Goal: Transaction & Acquisition: Purchase product/service

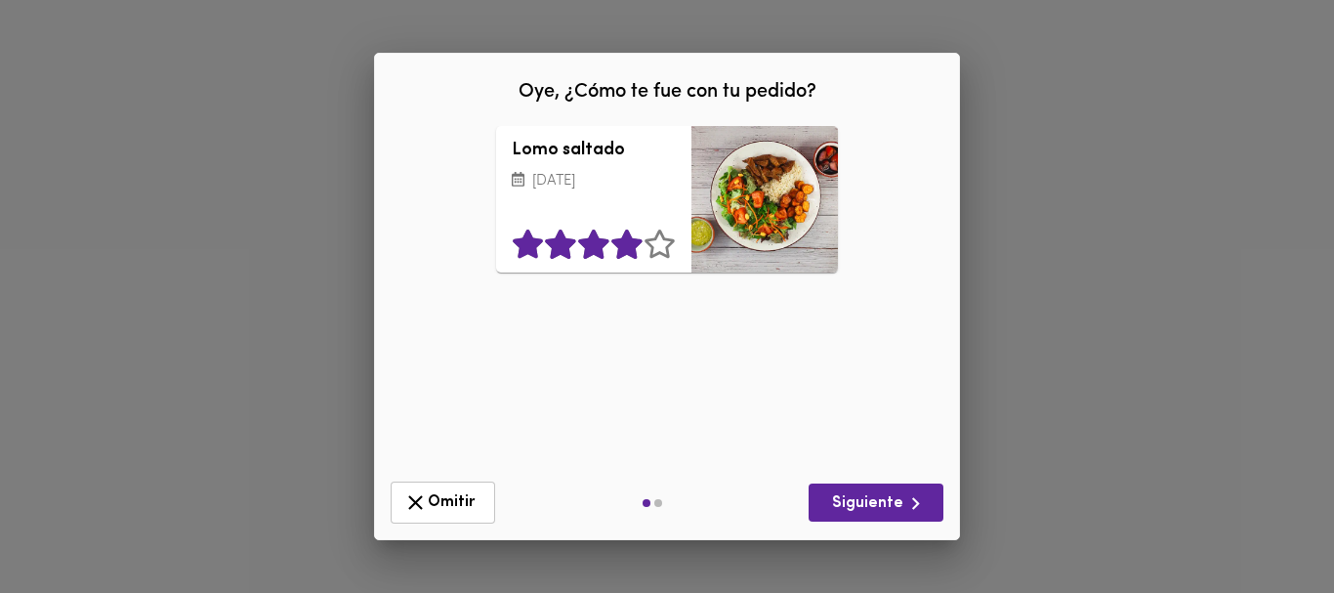
click at [627, 238] on icon at bounding box center [626, 244] width 30 height 29
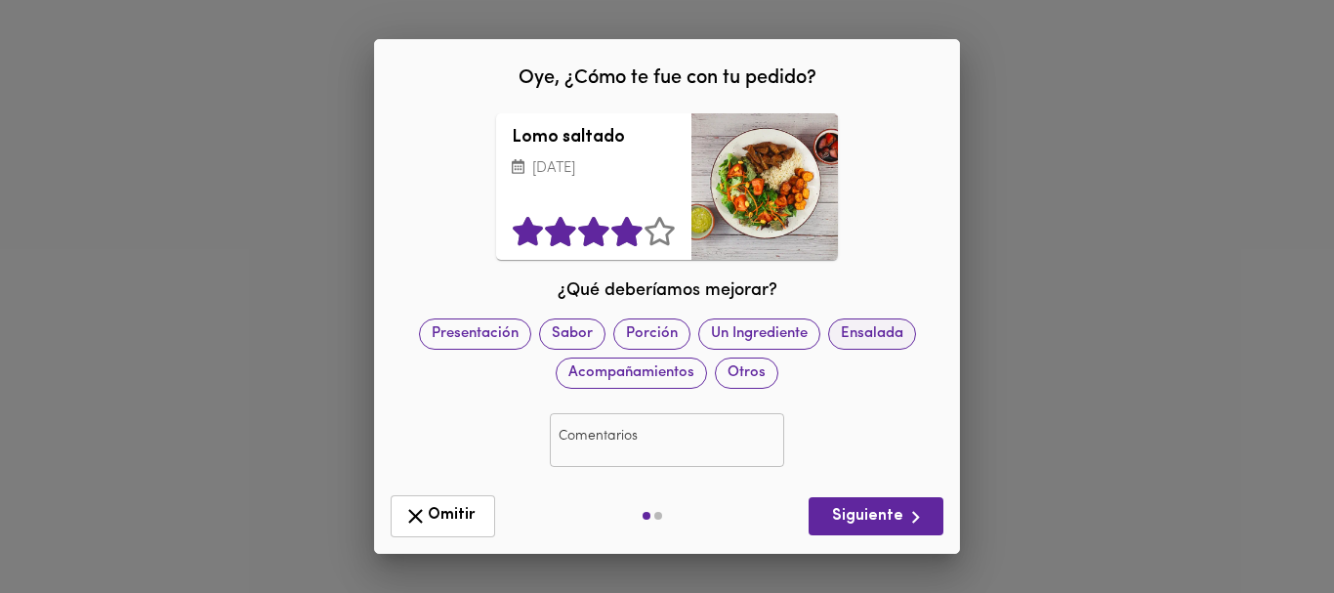
click at [865, 325] on span "Ensalada" at bounding box center [872, 333] width 86 height 21
click at [897, 510] on span "Siguiente" at bounding box center [876, 517] width 104 height 24
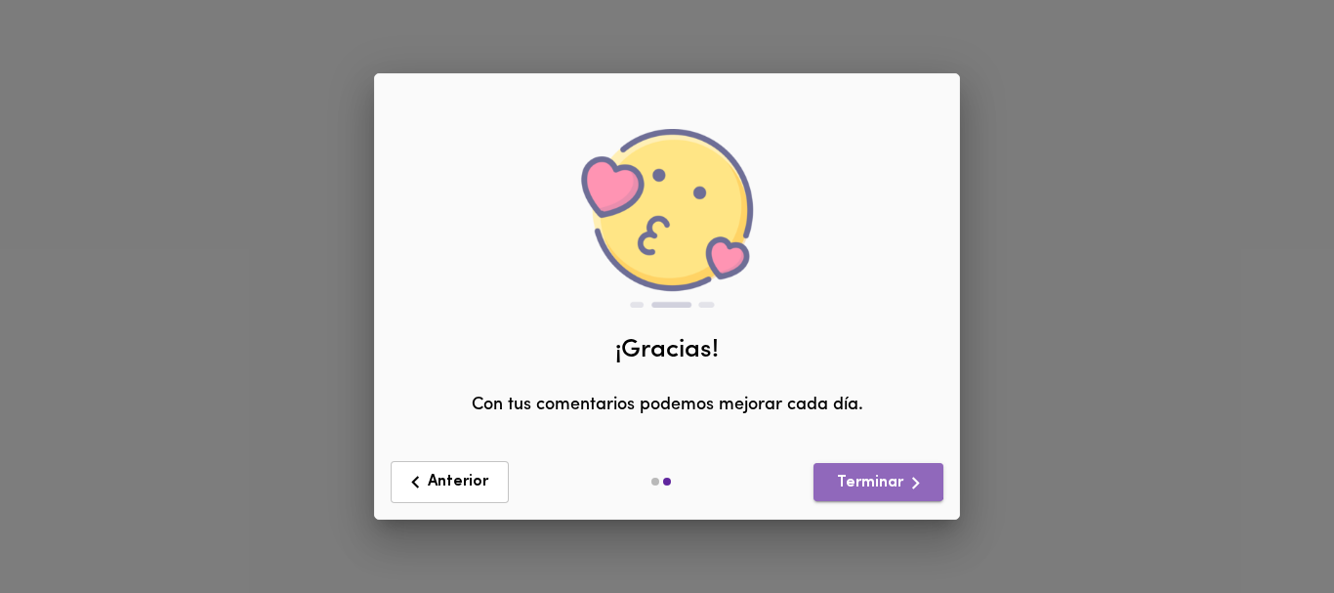
click at [877, 480] on span "Terminar" at bounding box center [878, 483] width 99 height 24
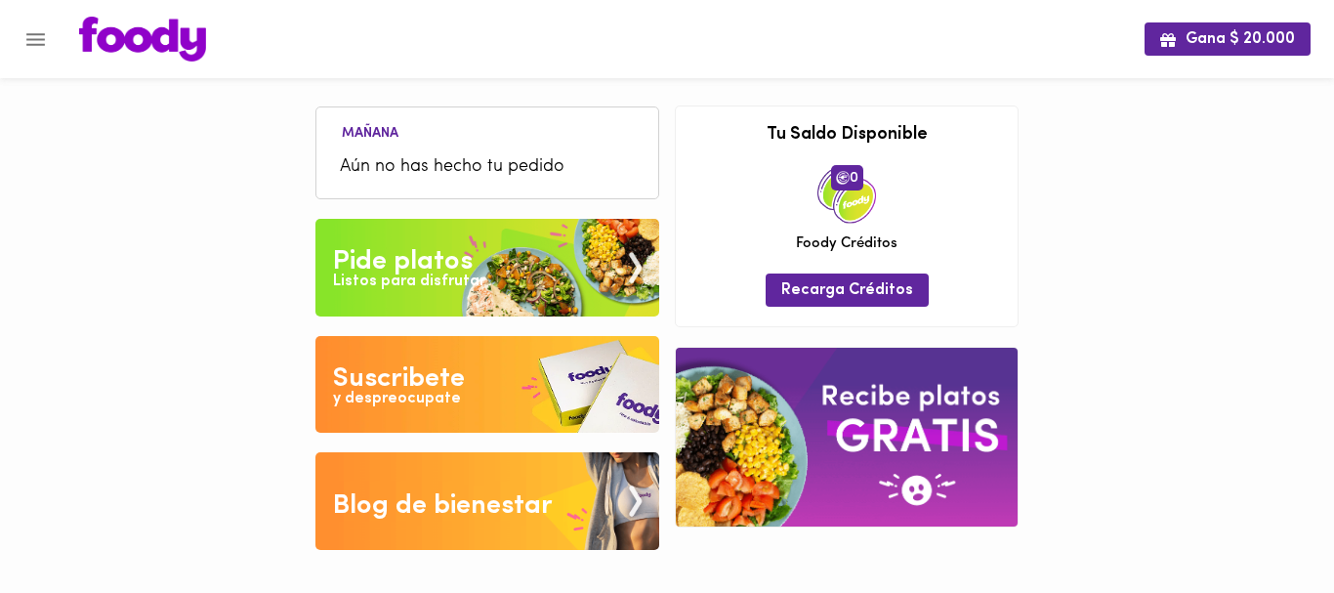
click at [488, 160] on span "Aún no has hecho tu pedido" at bounding box center [487, 167] width 295 height 26
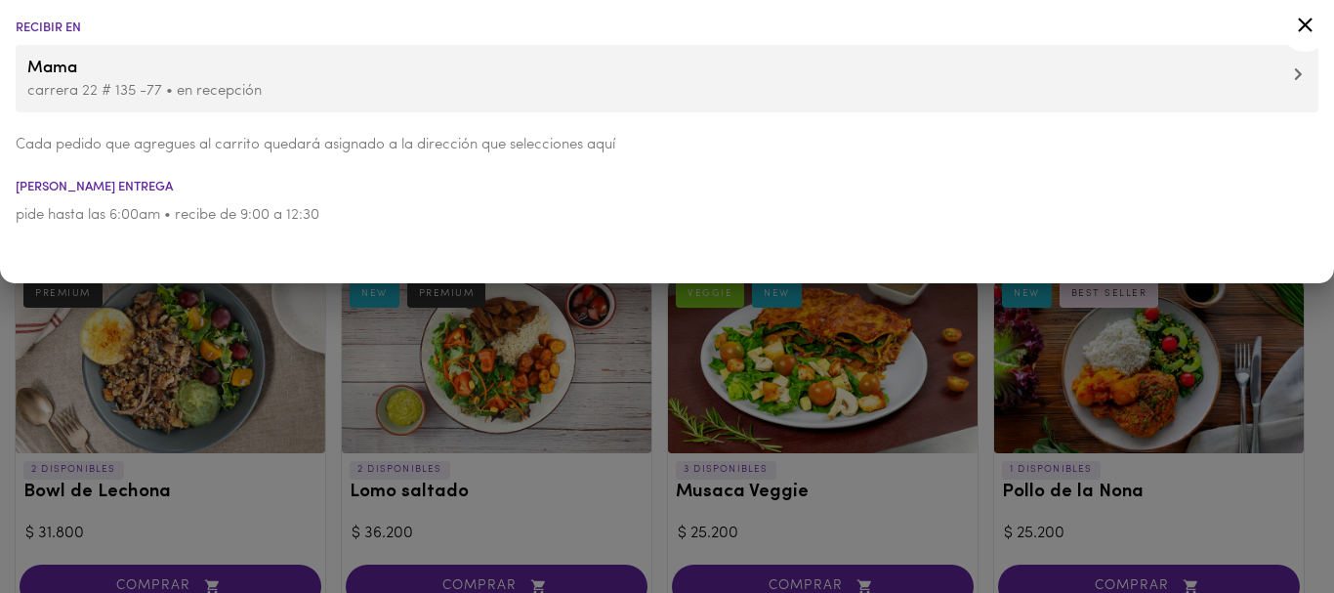
click at [332, 357] on div at bounding box center [667, 296] width 1334 height 593
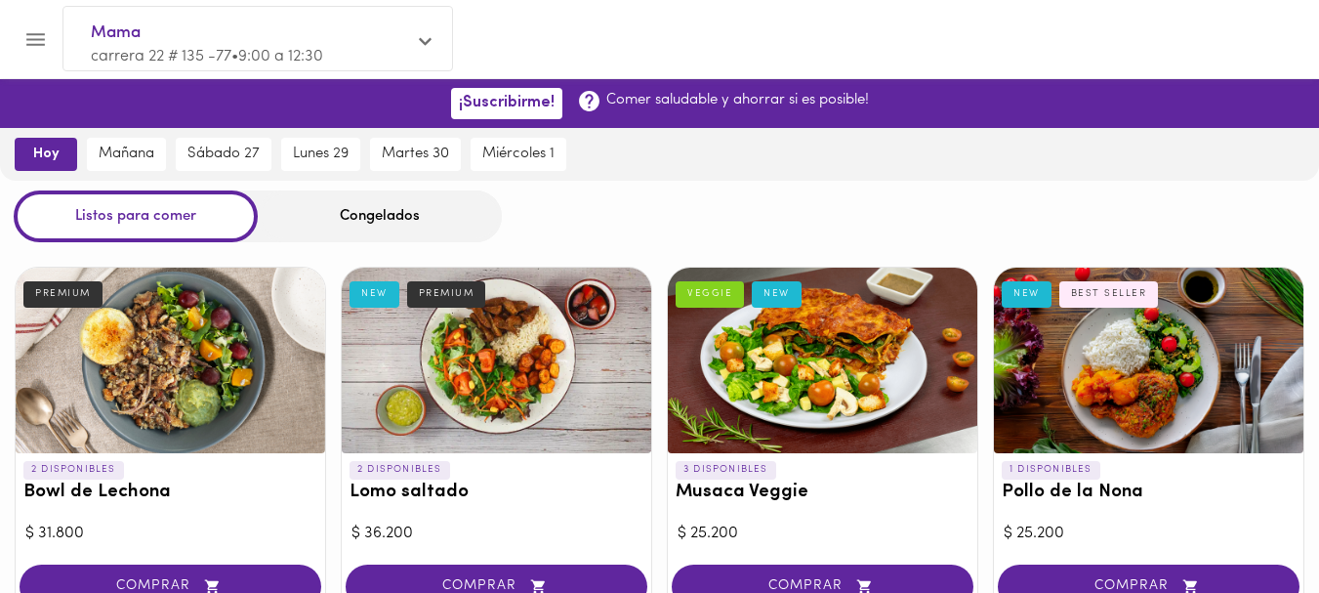
click at [42, 142] on button "hoy" at bounding box center [46, 154] width 63 height 33
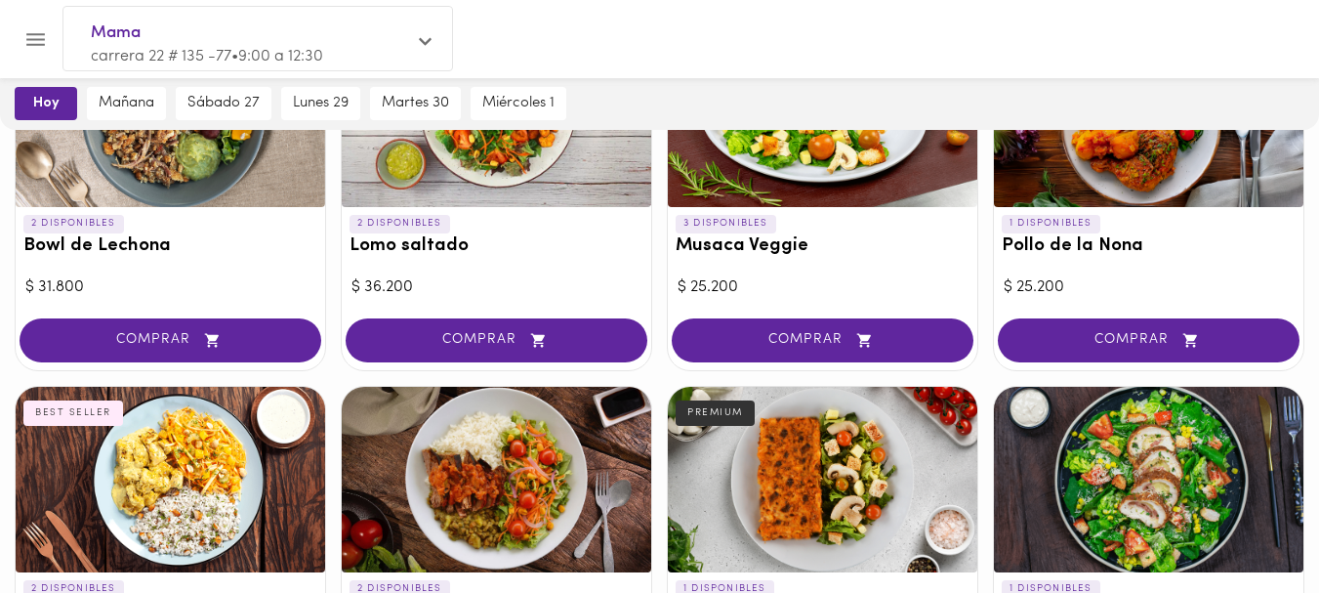
scroll to position [265, 0]
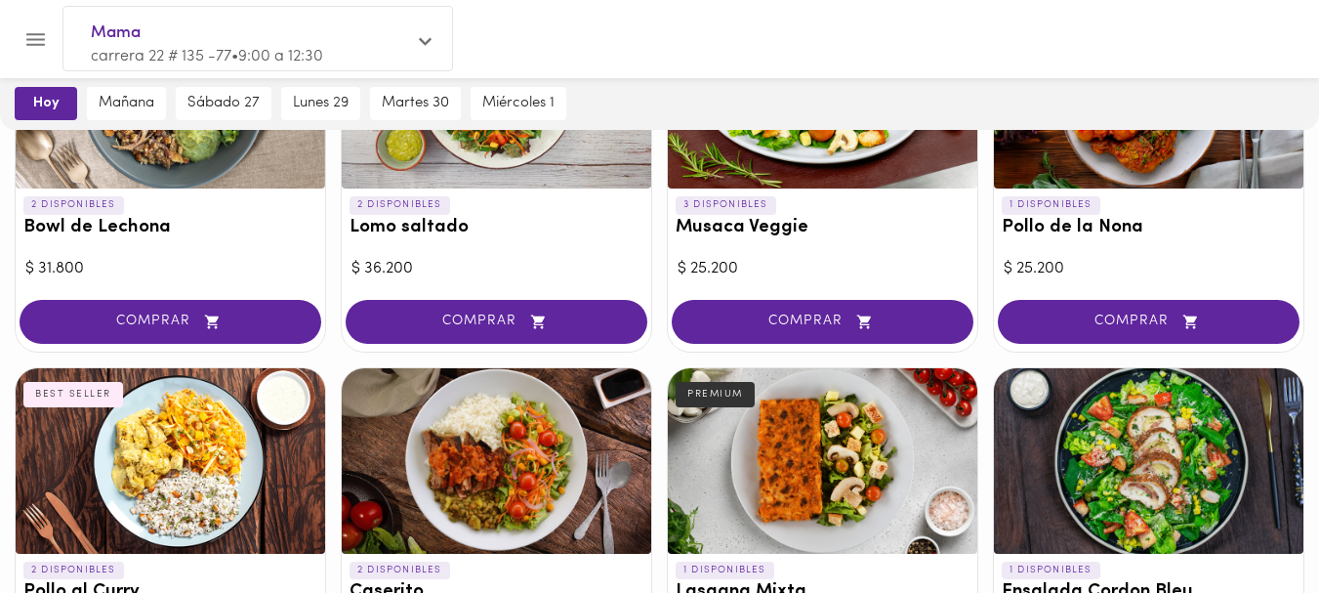
drag, startPoint x: 1318, startPoint y: 216, endPoint x: 1315, endPoint y: 231, distance: 15.9
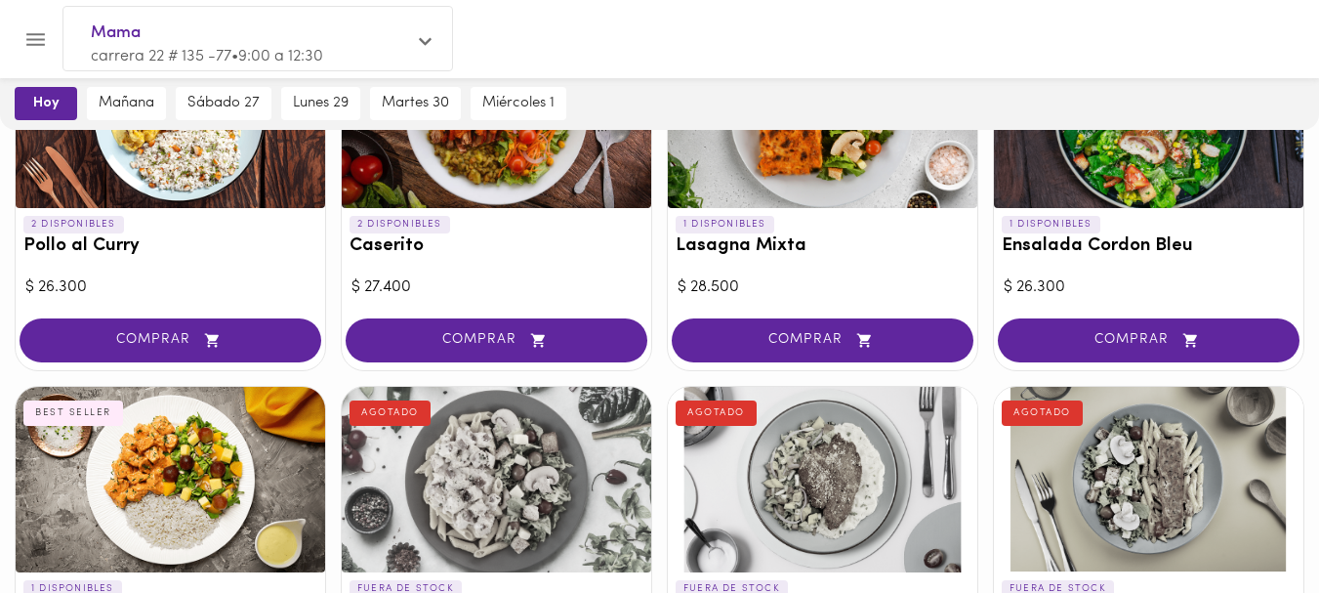
scroll to position [626, 0]
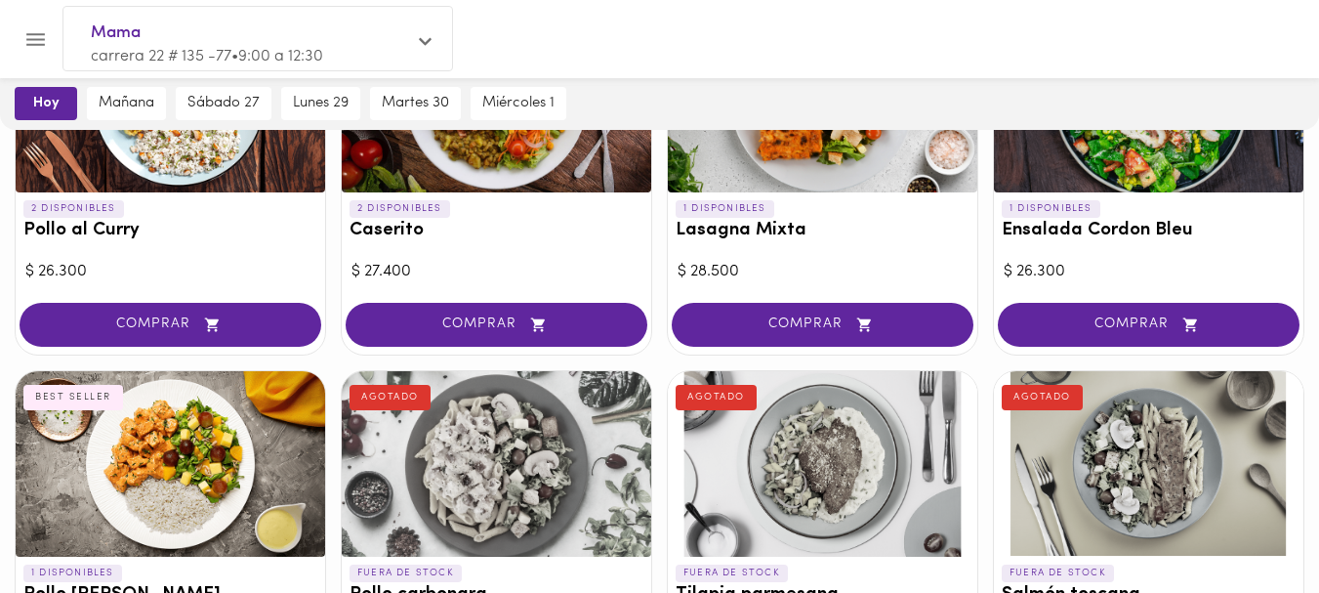
click at [1314, 320] on div "2 DISPONIBLES Bowl de Lechona PREMIUM $ 31.800 COMPRAR 2 DISPONIBLES Lomo salta…" at bounding box center [659, 362] width 1319 height 1472
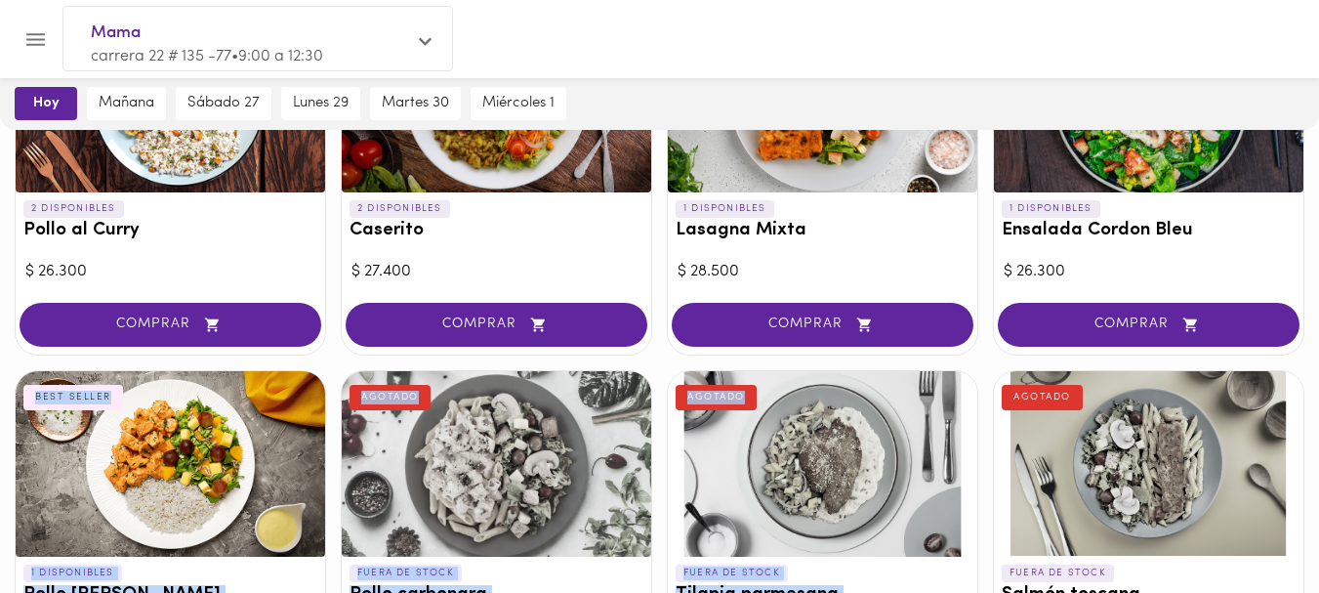
drag, startPoint x: 1314, startPoint y: 321, endPoint x: 1318, endPoint y: 395, distance: 73.4
click at [1318, 395] on div "2 DISPONIBLES Bowl de Lechona PREMIUM $ 31.800 COMPRAR 2 DISPONIBLES Lomo salta…" at bounding box center [659, 362] width 1319 height 1472
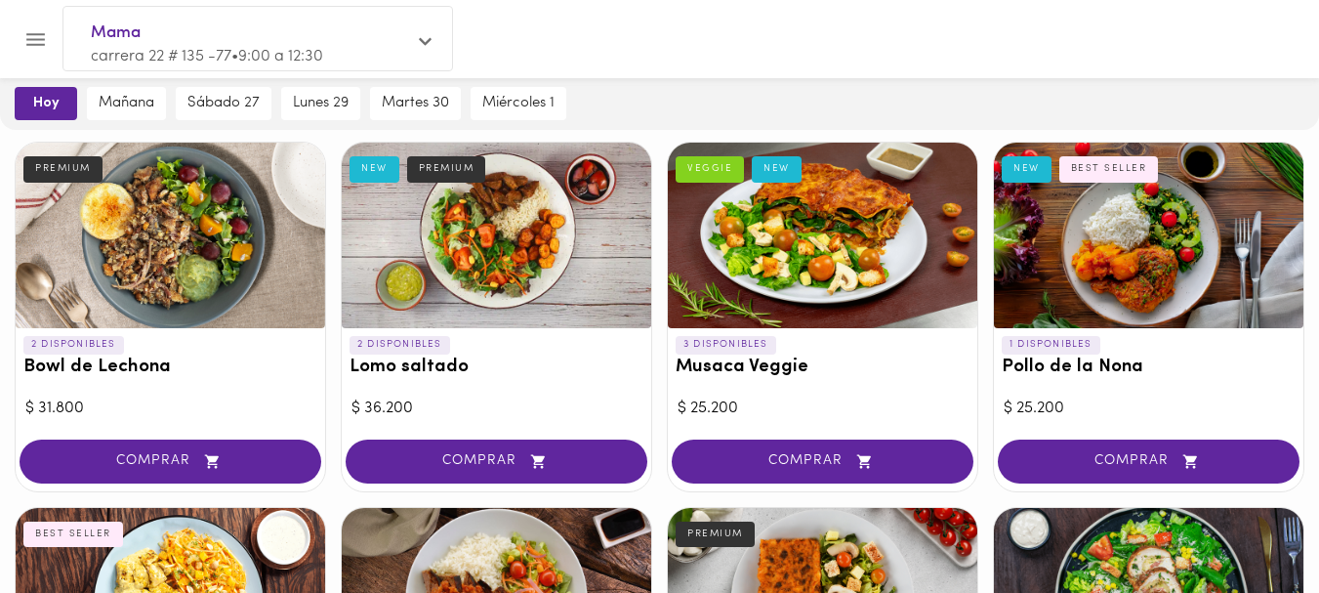
scroll to position [128, 0]
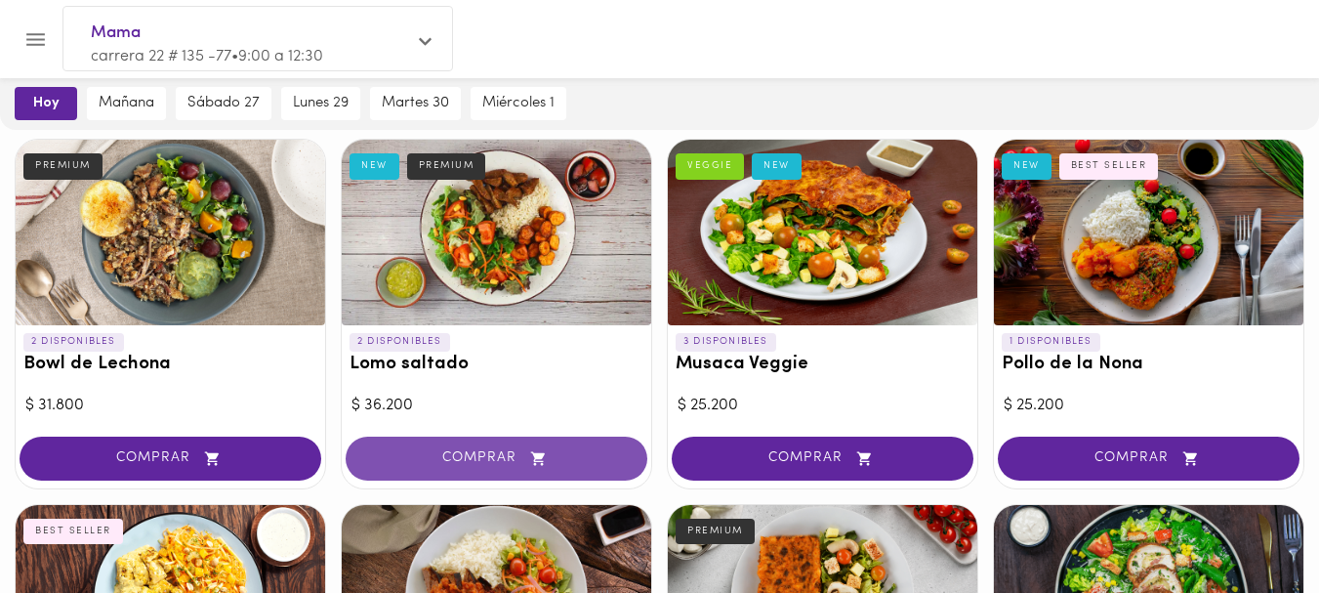
click at [462, 453] on span "COMPRAR" at bounding box center [496, 458] width 253 height 17
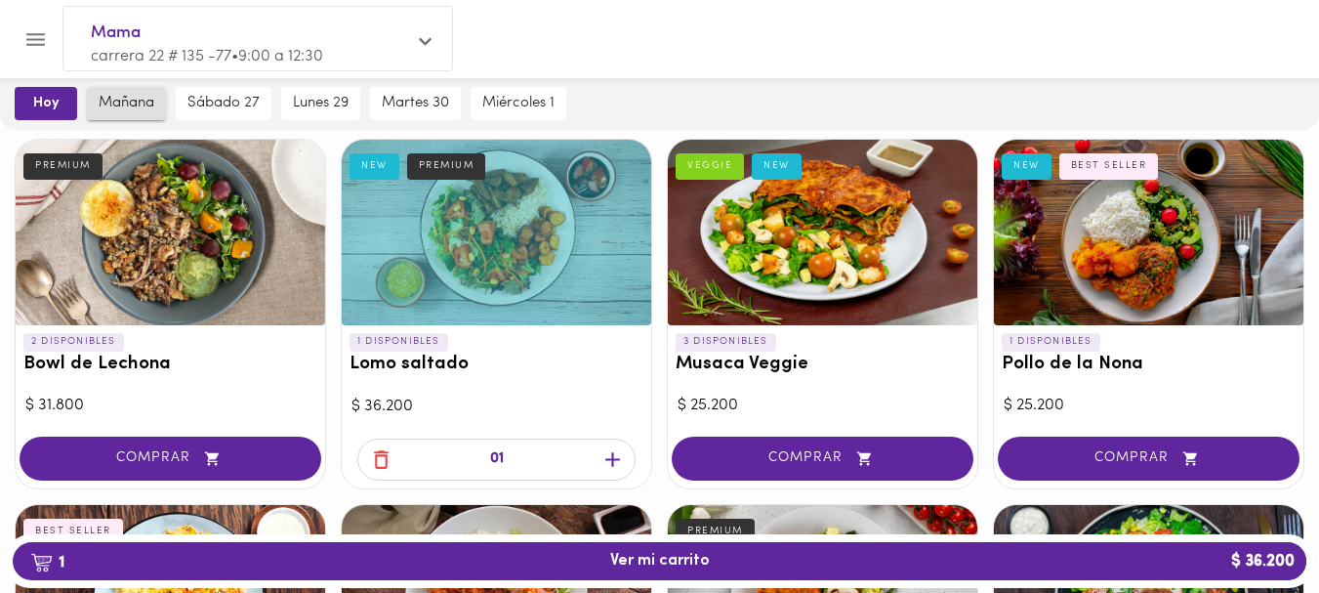
click at [125, 100] on span "mañana" at bounding box center [127, 104] width 56 height 18
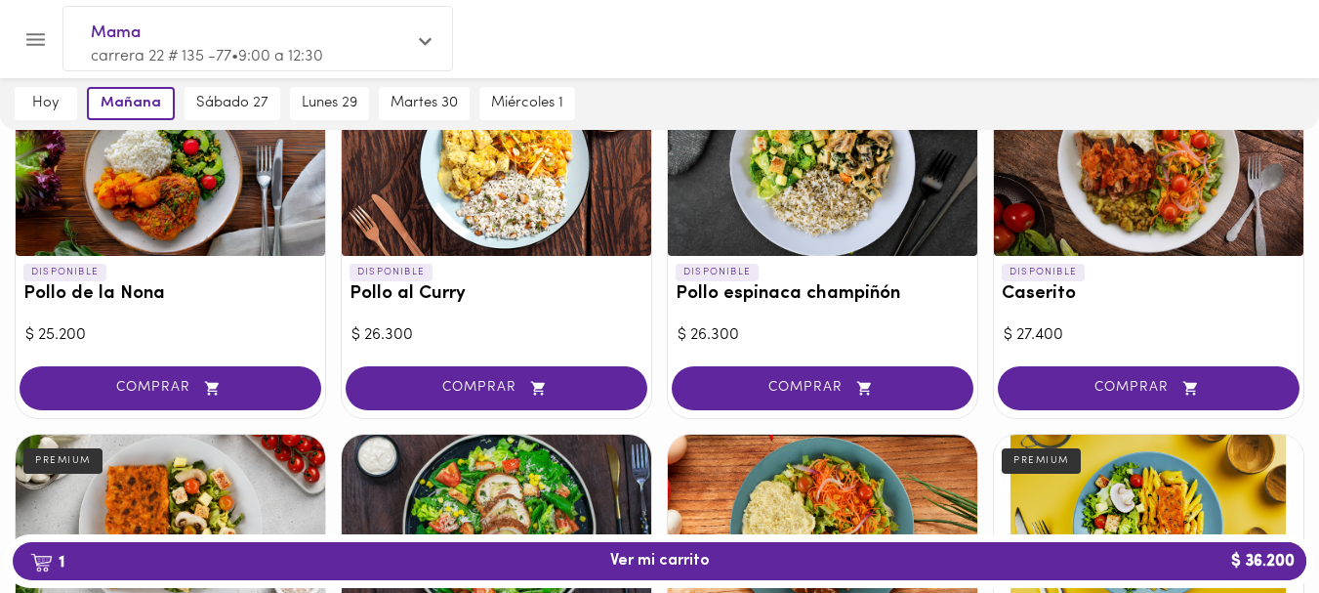
scroll to position [642, 0]
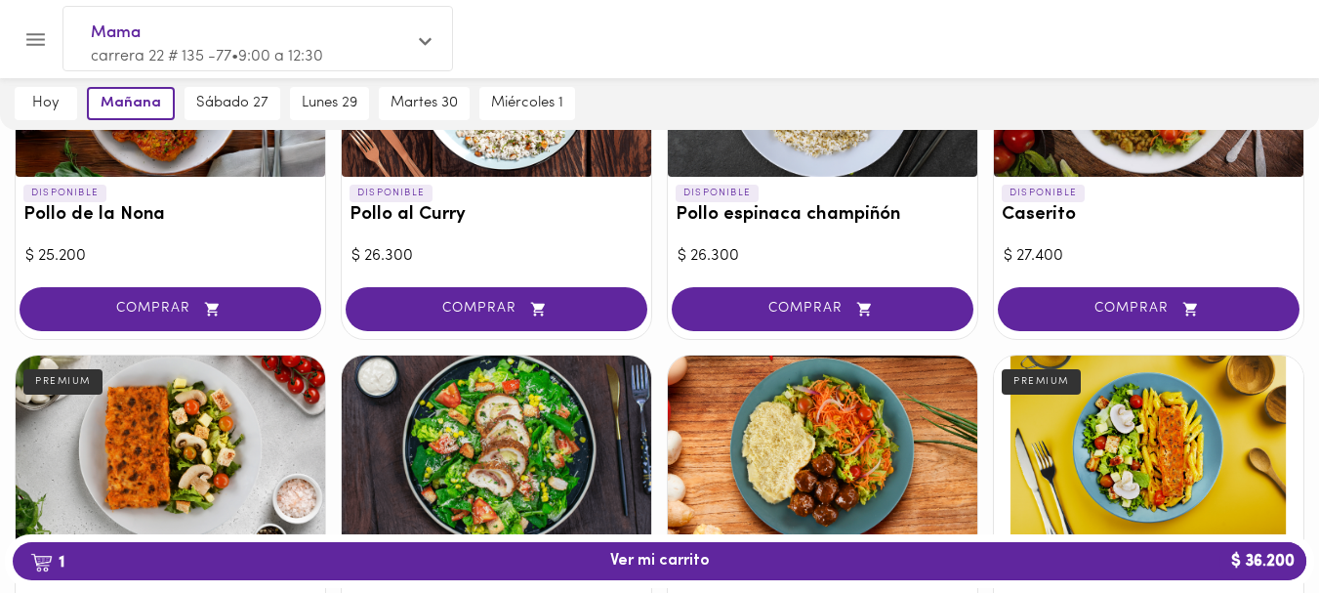
click at [1318, 351] on div "DISPONIBLE Bowl de Lechona PREMIUM $ 31.800 COMPRAR DISPONIBLE Lomo saltado NEW…" at bounding box center [659, 346] width 1319 height 1472
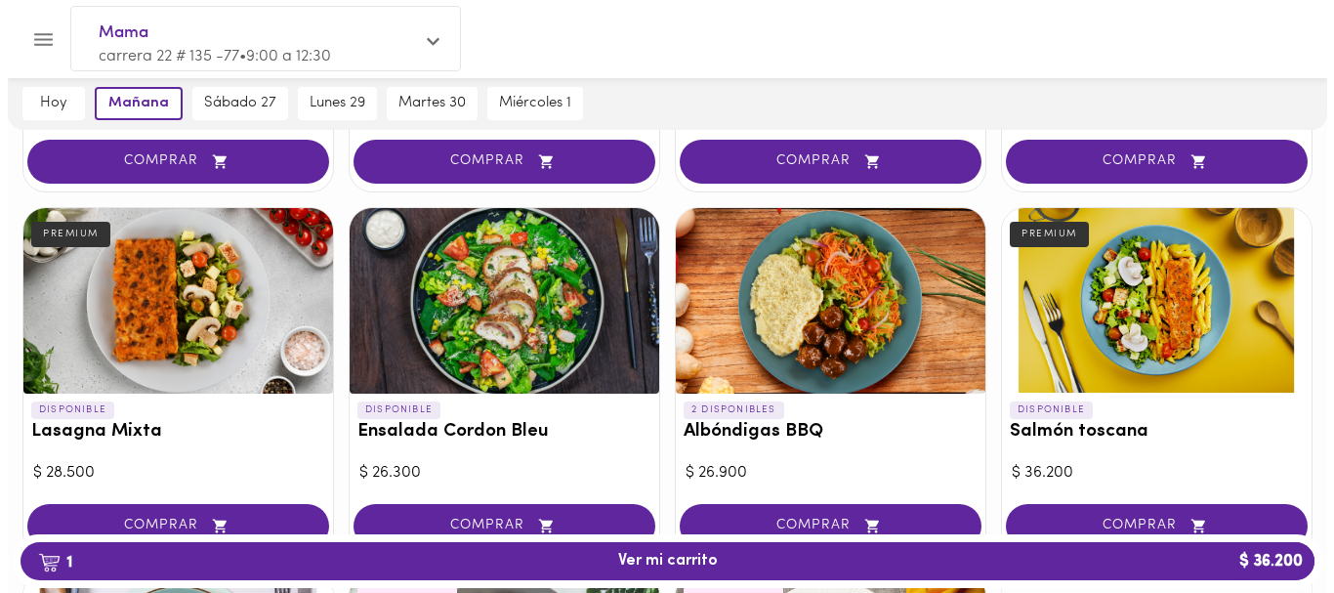
scroll to position [808, 0]
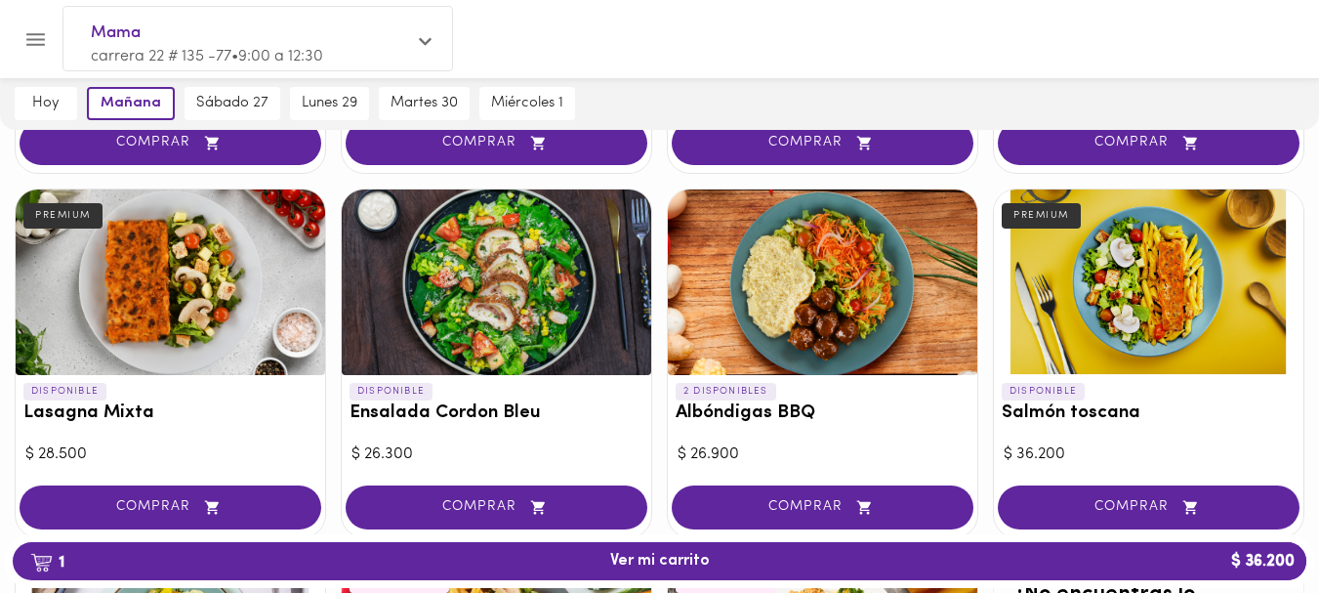
click at [497, 292] on div at bounding box center [497, 282] width 310 height 186
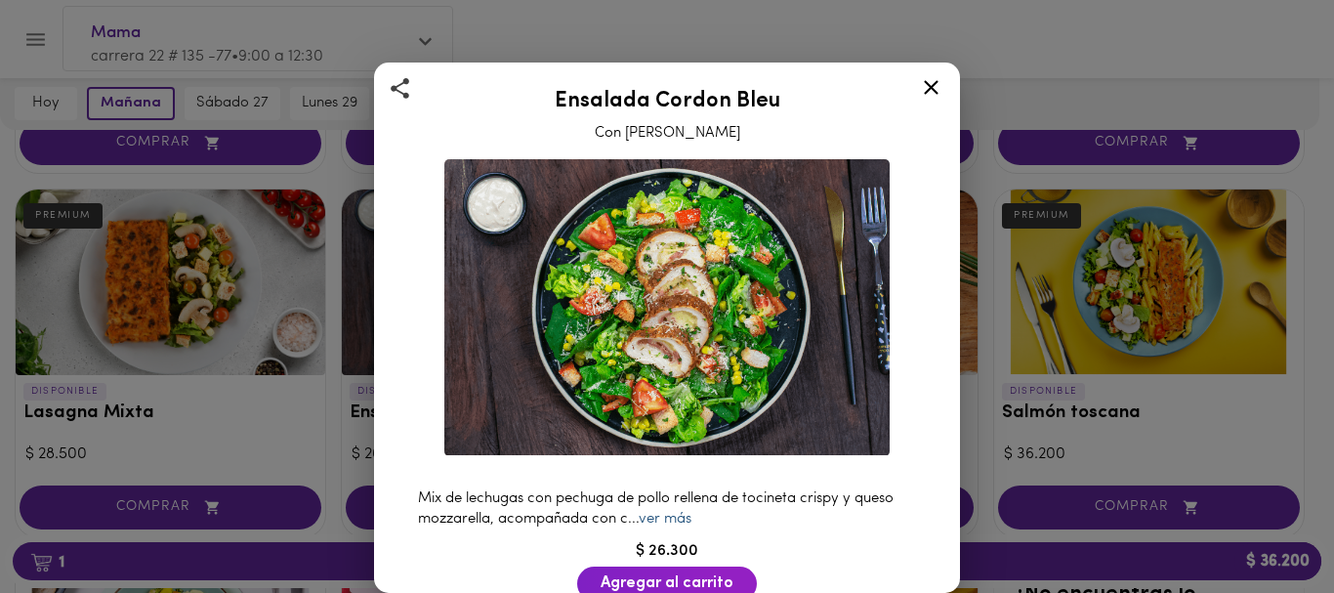
click at [663, 512] on link "ver más" at bounding box center [665, 519] width 53 height 15
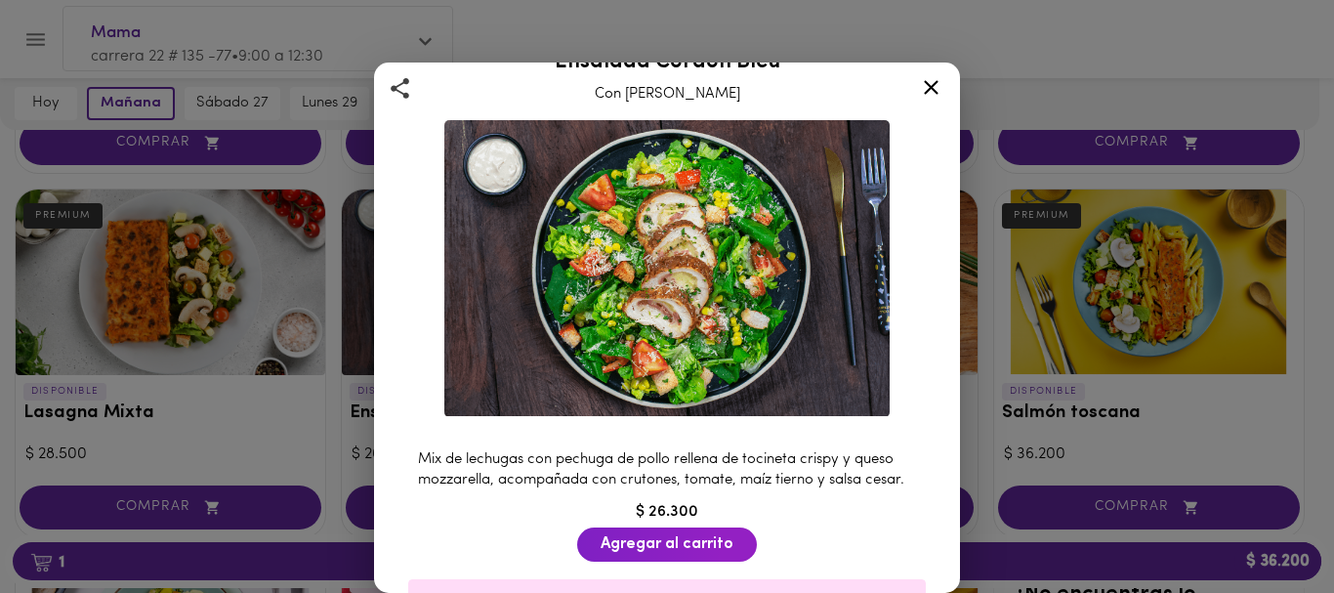
scroll to position [41, 0]
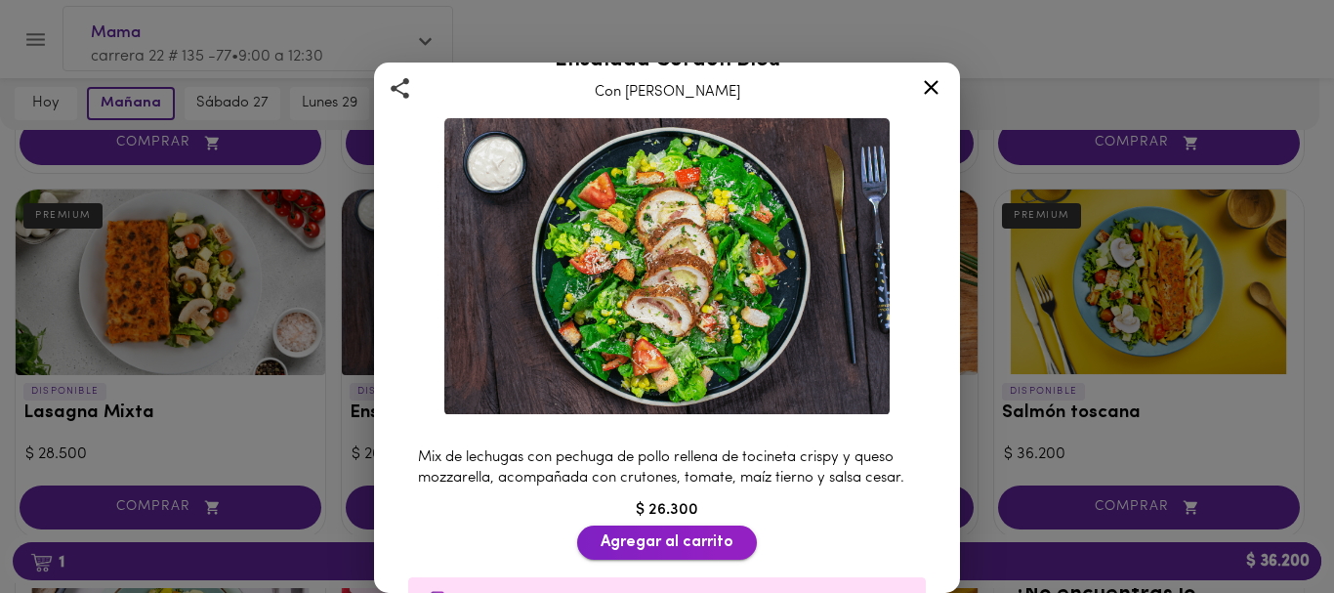
click at [640, 549] on span "Agregar al carrito" at bounding box center [667, 542] width 133 height 19
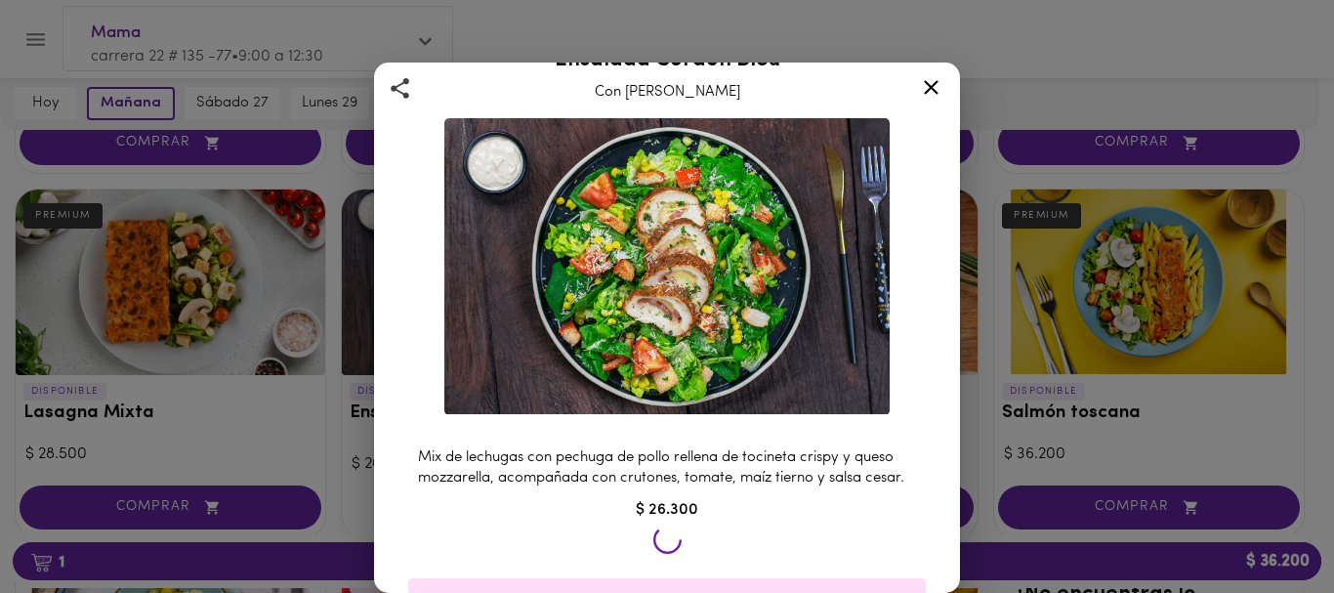
scroll to position [809, 0]
click at [936, 81] on icon at bounding box center [931, 87] width 24 height 24
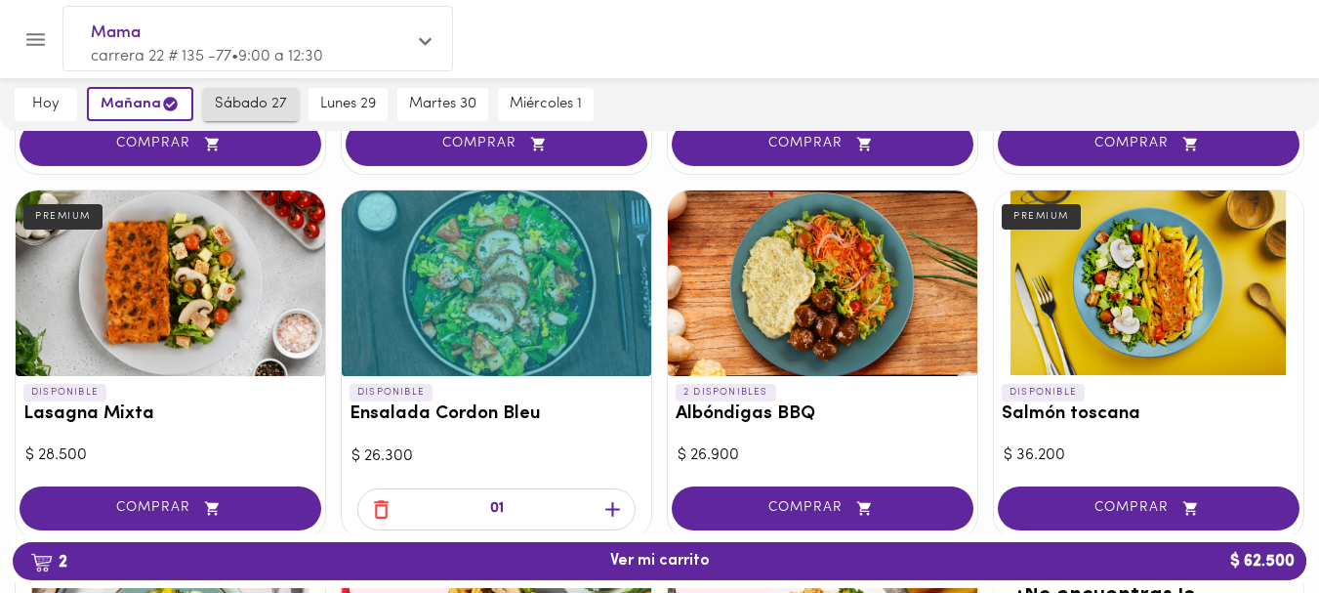
click at [257, 97] on span "sábado 27" at bounding box center [251, 105] width 72 height 18
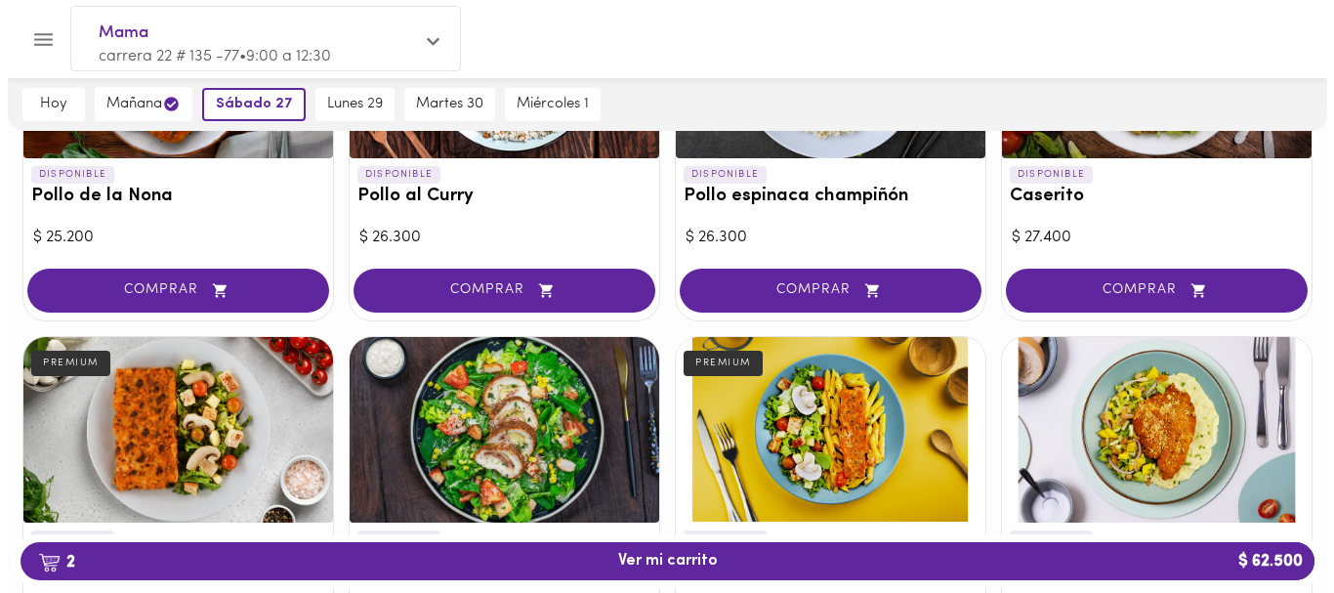
scroll to position [693, 0]
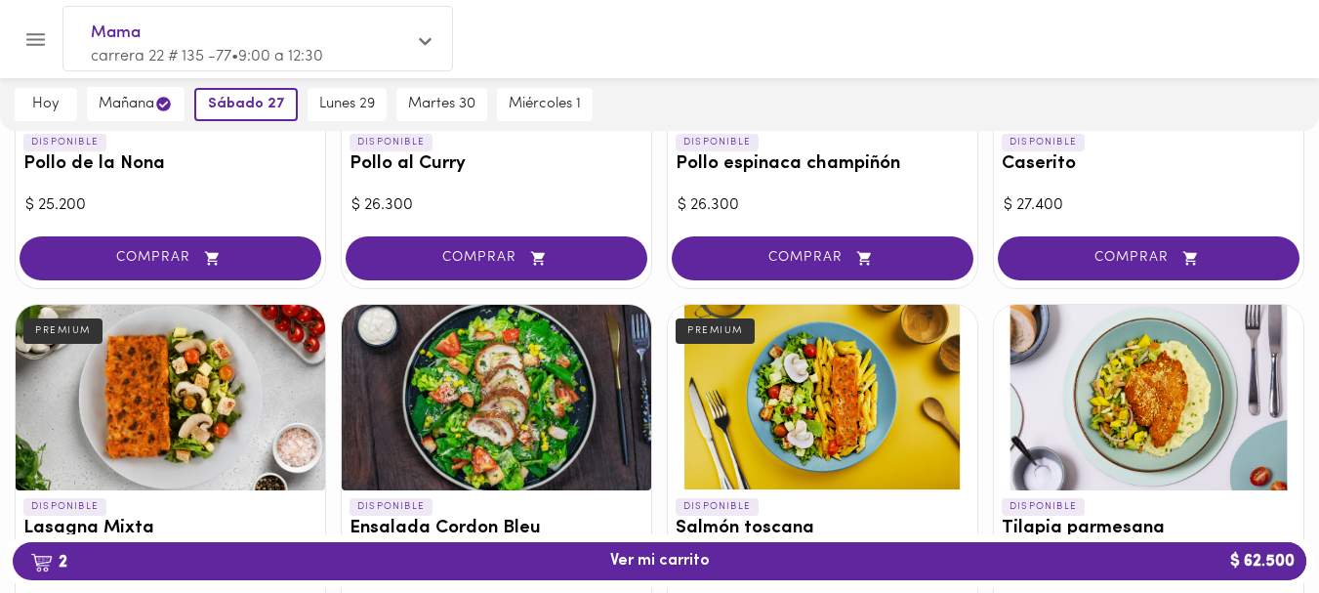
click at [819, 371] on div at bounding box center [823, 398] width 310 height 186
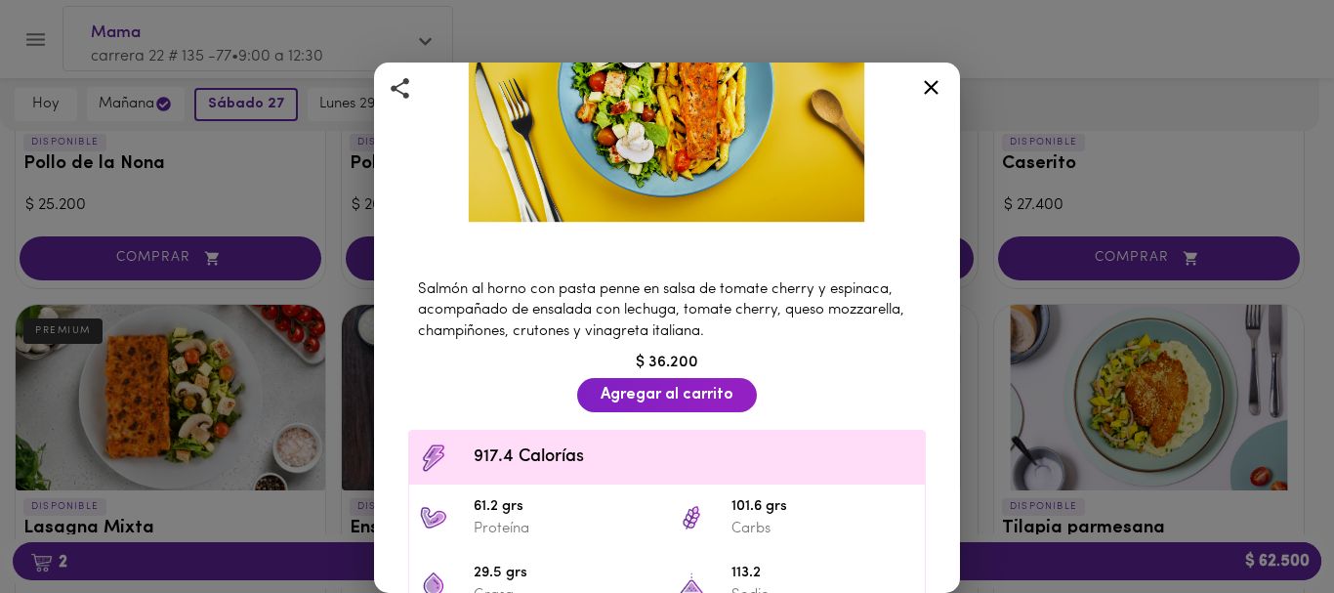
scroll to position [420, 0]
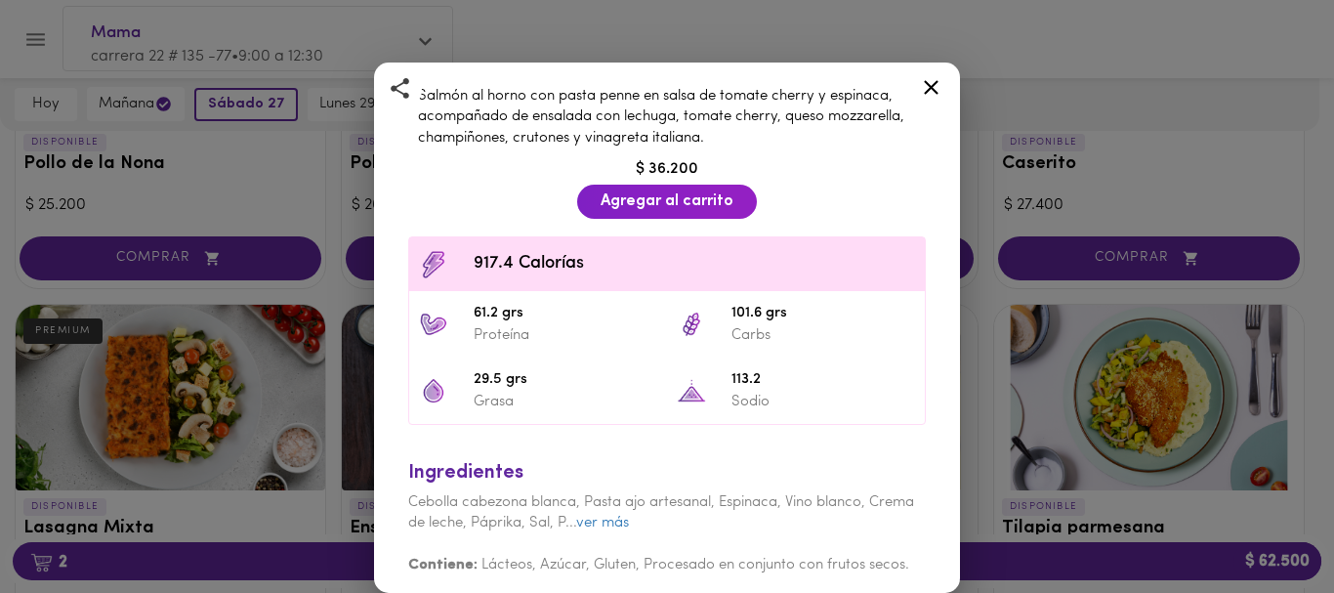
drag, startPoint x: 940, startPoint y: 401, endPoint x: 953, endPoint y: 321, distance: 81.1
click at [942, 380] on div "Salmón toscana Con vermicelli en salsa aromática PREMIUM Salmón al horno con pa…" at bounding box center [667, 123] width 586 height 960
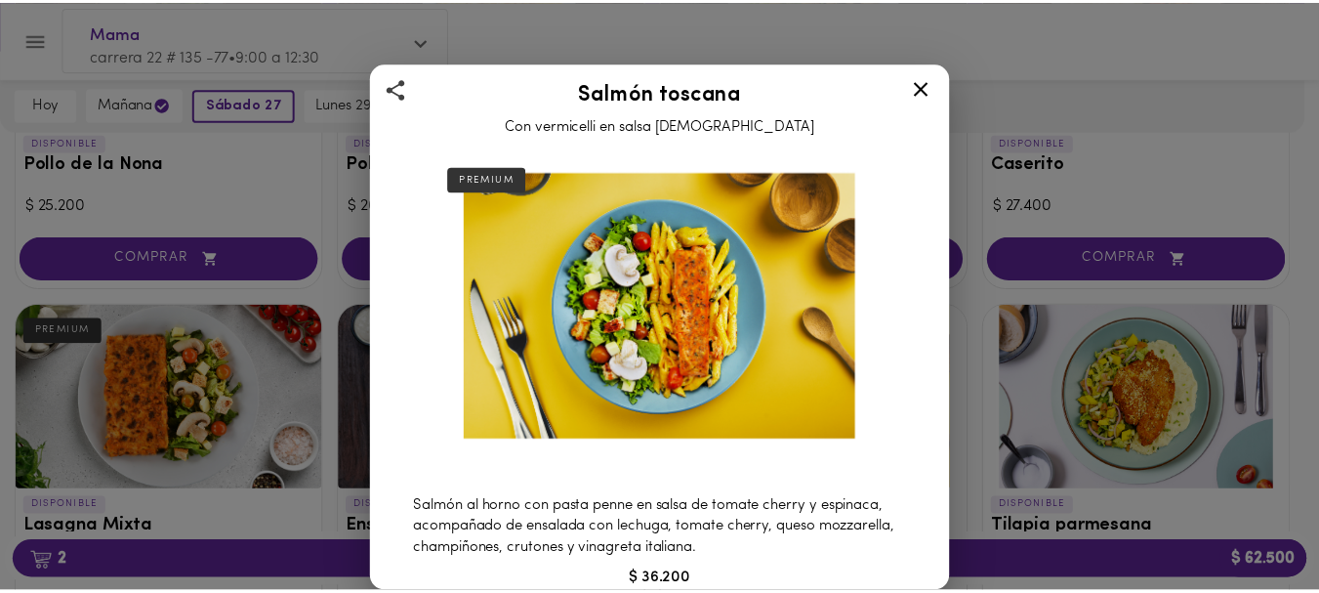
scroll to position [0, 0]
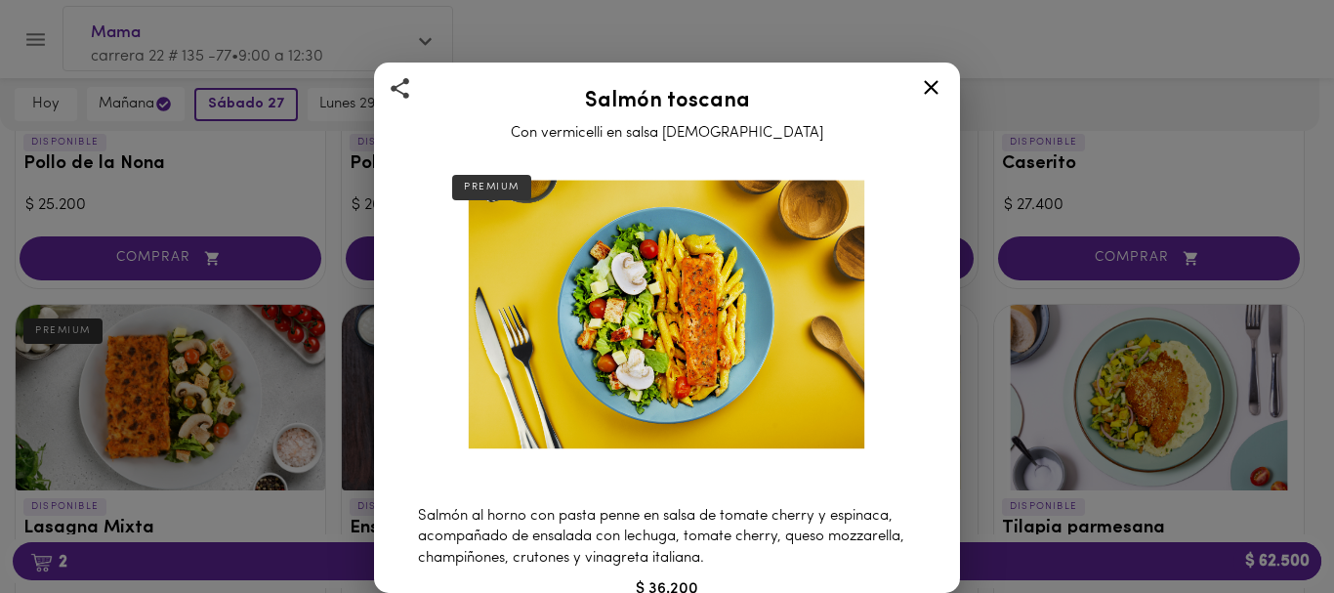
click at [946, 94] on div at bounding box center [931, 90] width 48 height 47
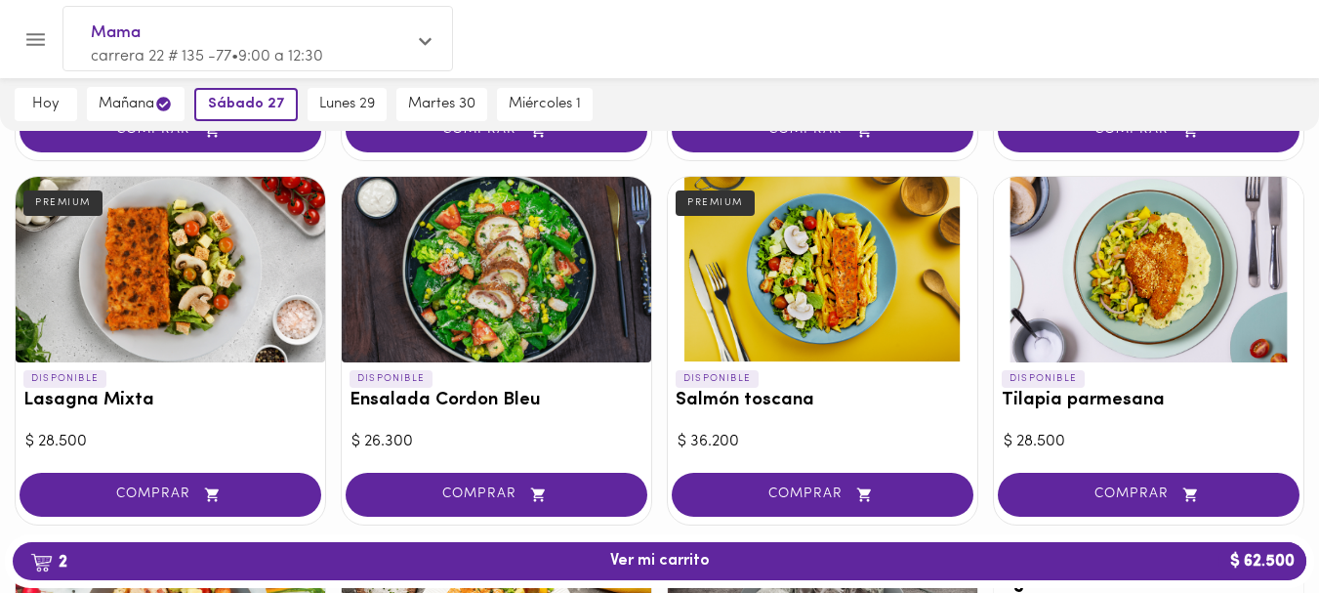
scroll to position [898, 0]
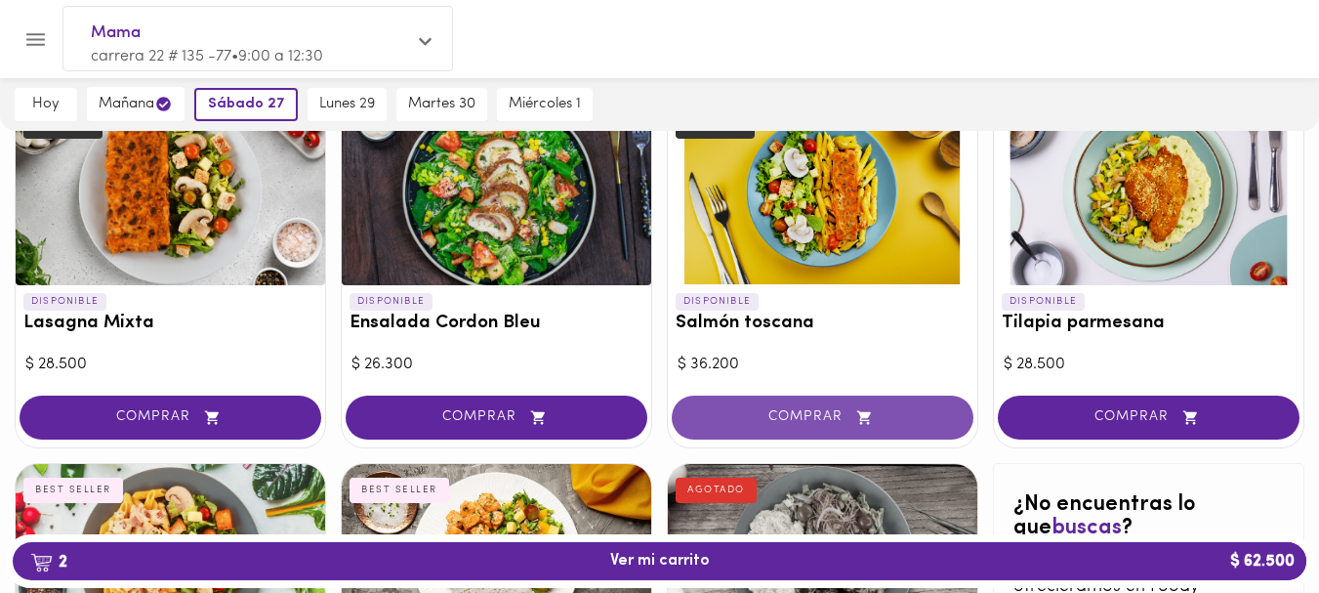
click at [782, 416] on span "COMPRAR" at bounding box center [822, 417] width 253 height 17
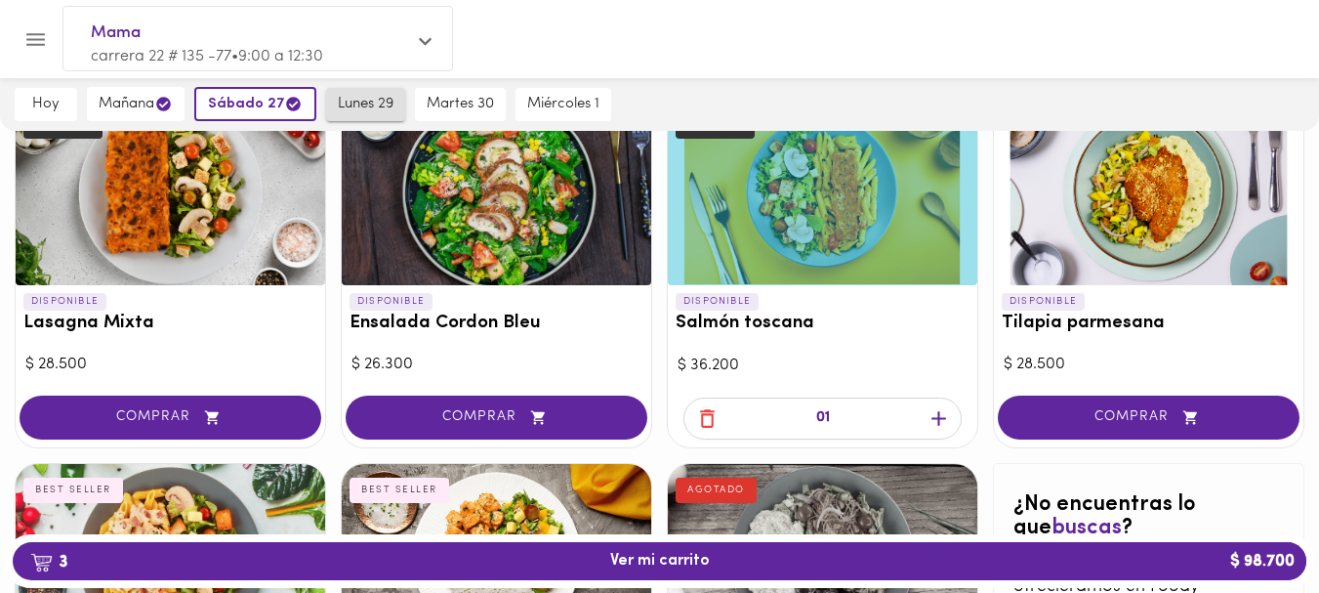
click at [373, 100] on span "lunes 29" at bounding box center [366, 105] width 56 height 18
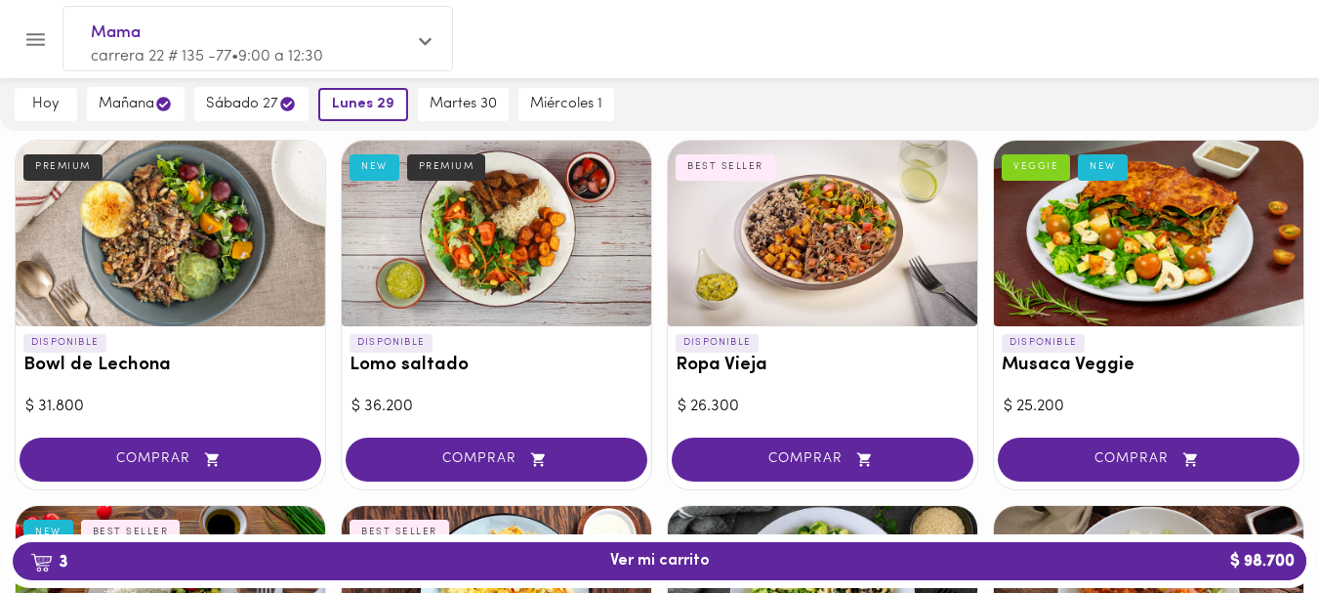
scroll to position [0, 0]
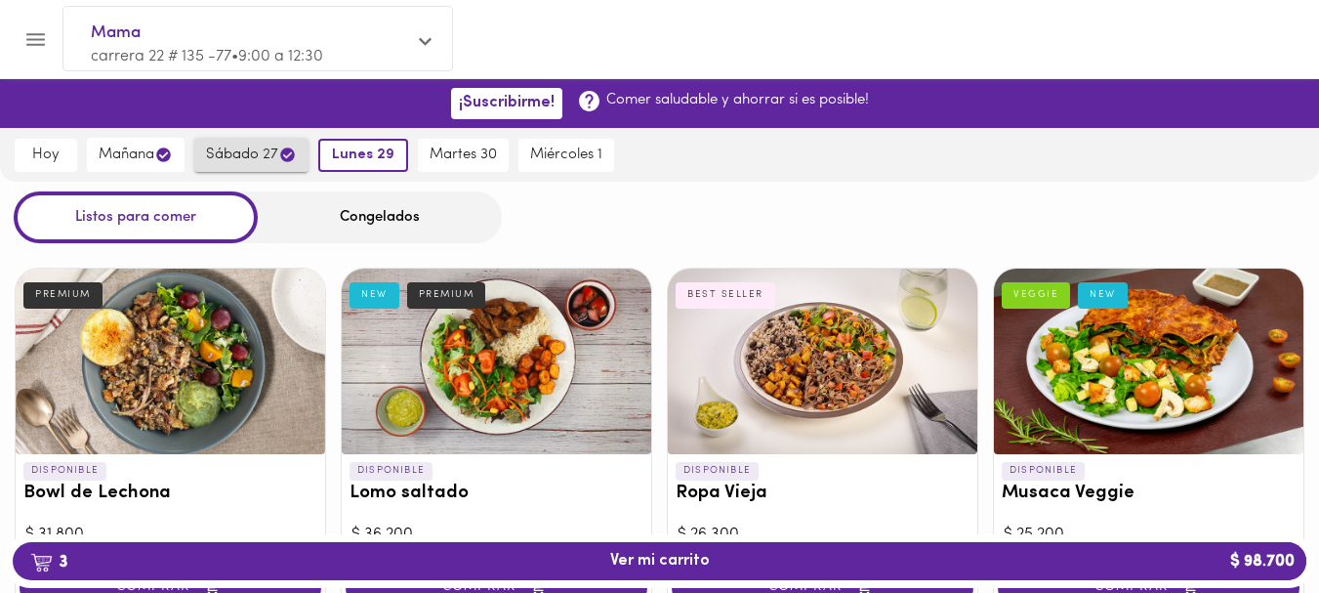
click at [248, 155] on span "sábado 27" at bounding box center [251, 155] width 91 height 19
click at [246, 147] on span "sábado 27" at bounding box center [255, 155] width 95 height 19
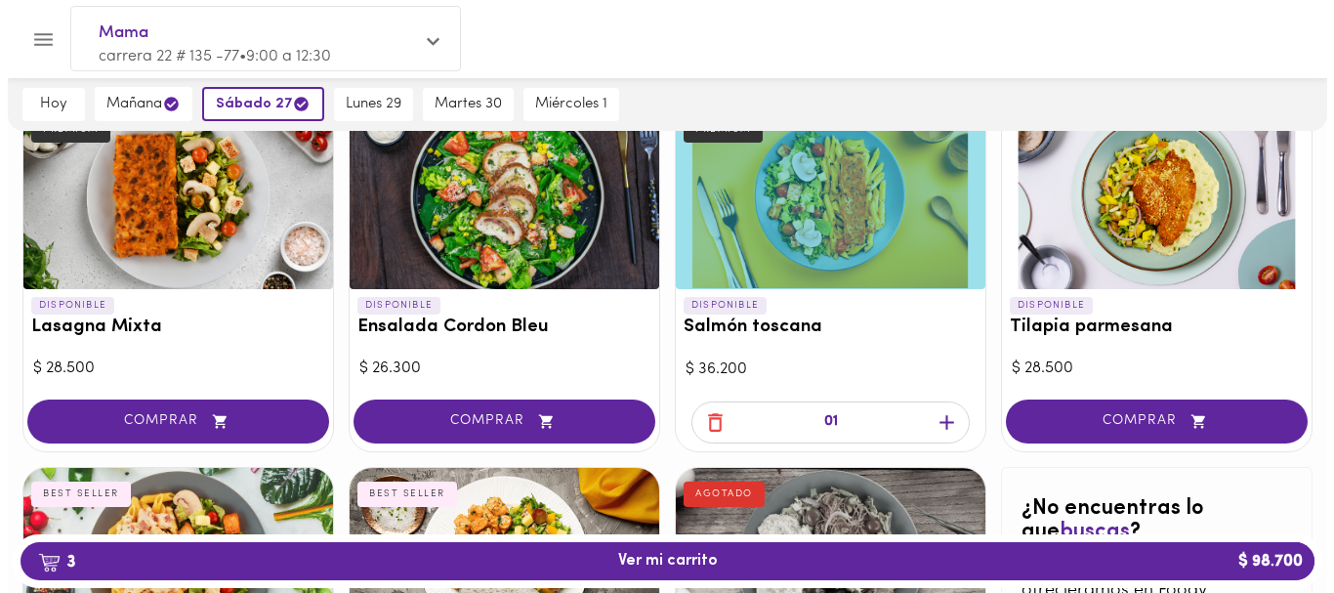
scroll to position [1052, 0]
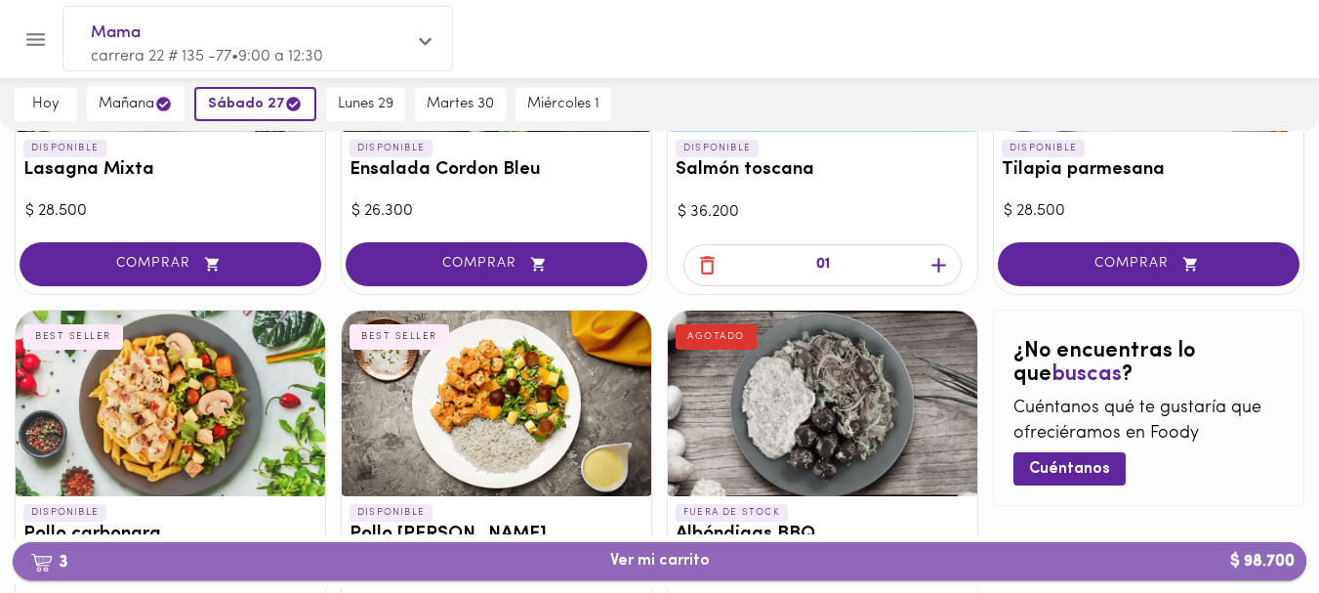
click at [650, 560] on span "3 Ver mi carrito $ 98.700" at bounding box center [660, 561] width 100 height 19
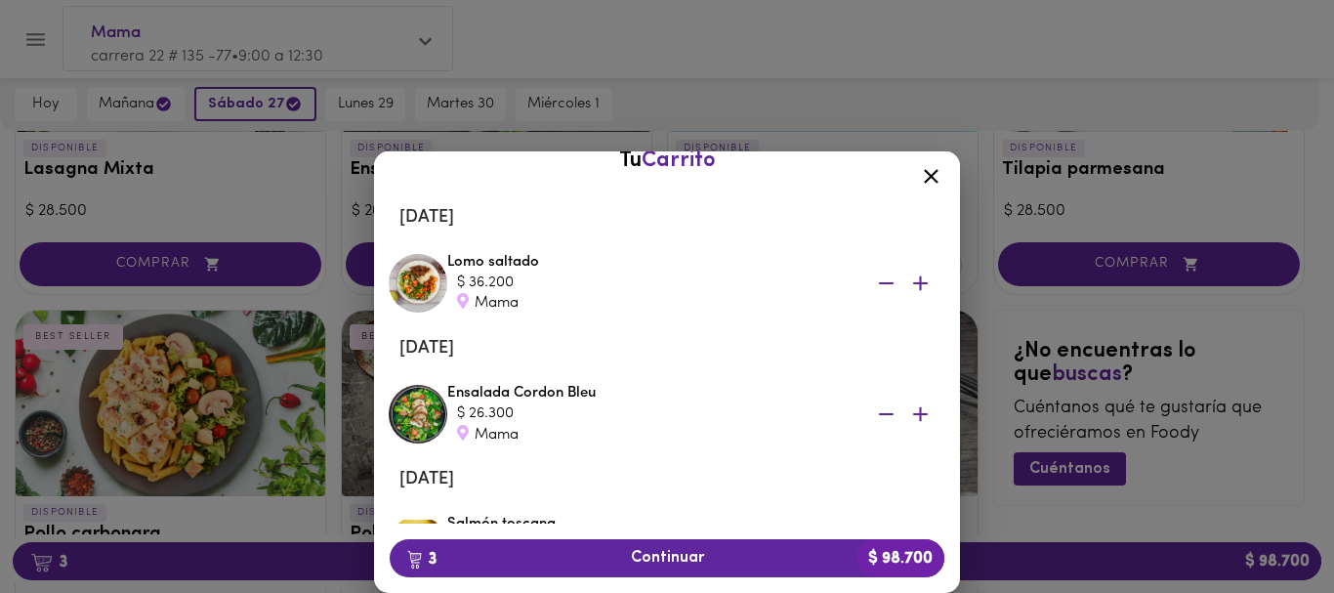
scroll to position [23, 0]
click at [930, 171] on icon at bounding box center [931, 176] width 24 height 24
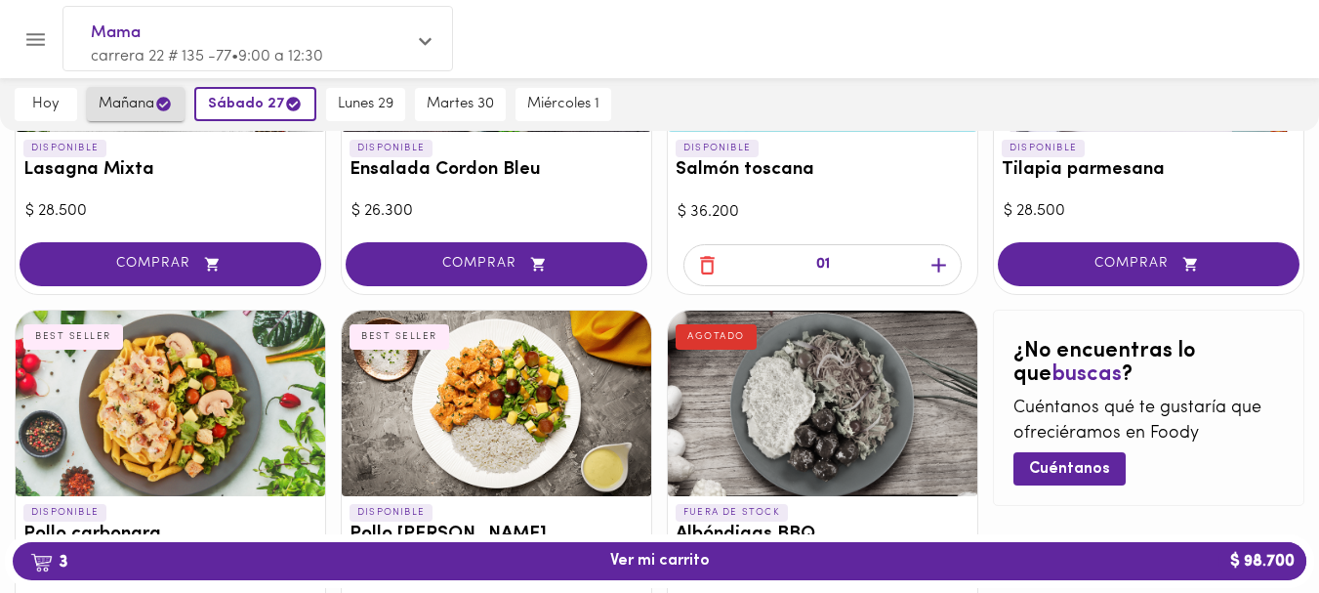
click at [141, 95] on span "mañana" at bounding box center [136, 104] width 74 height 19
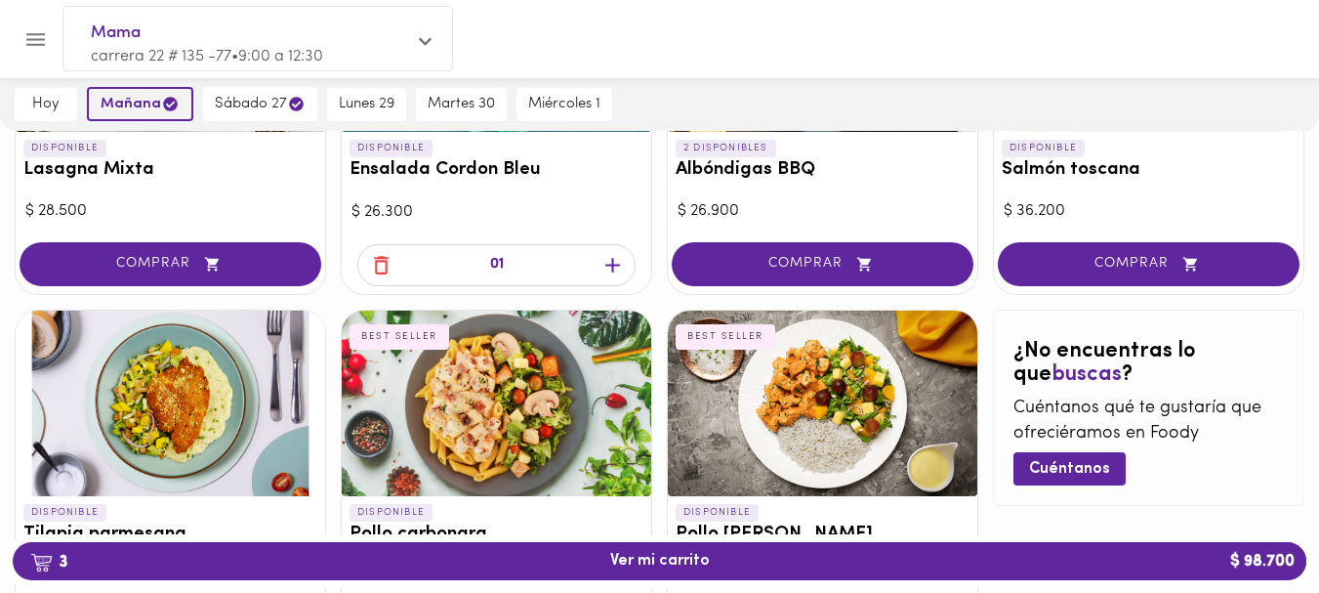
click at [141, 95] on span "mañana" at bounding box center [140, 104] width 79 height 19
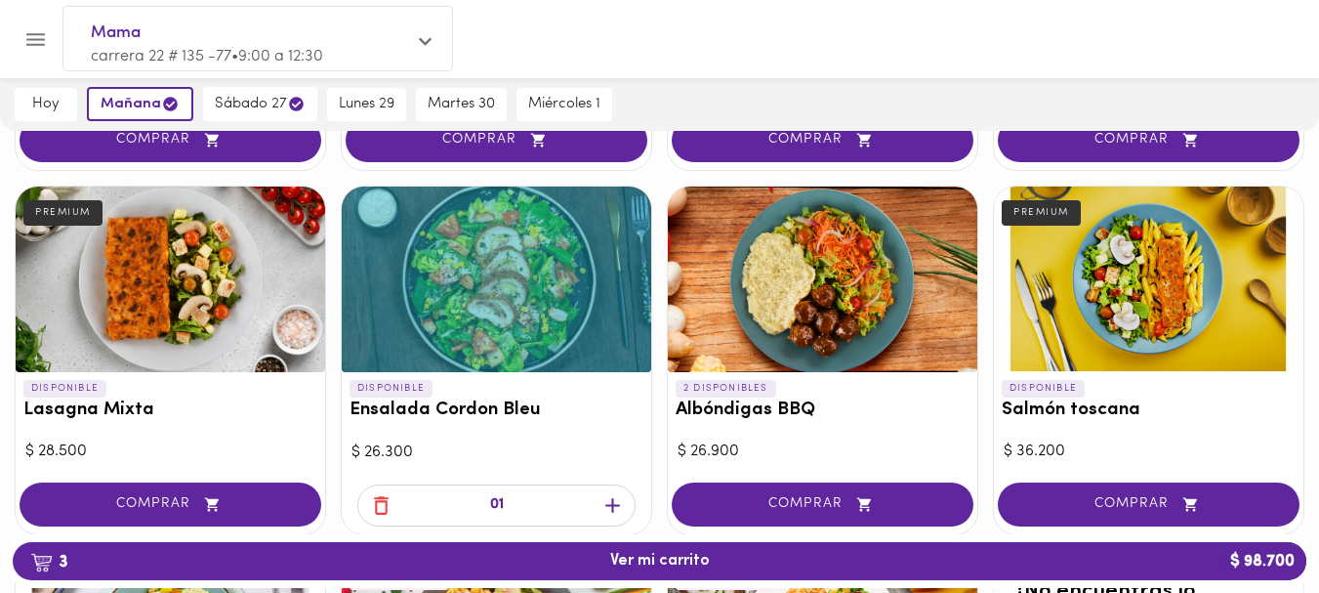
scroll to position [847, 0]
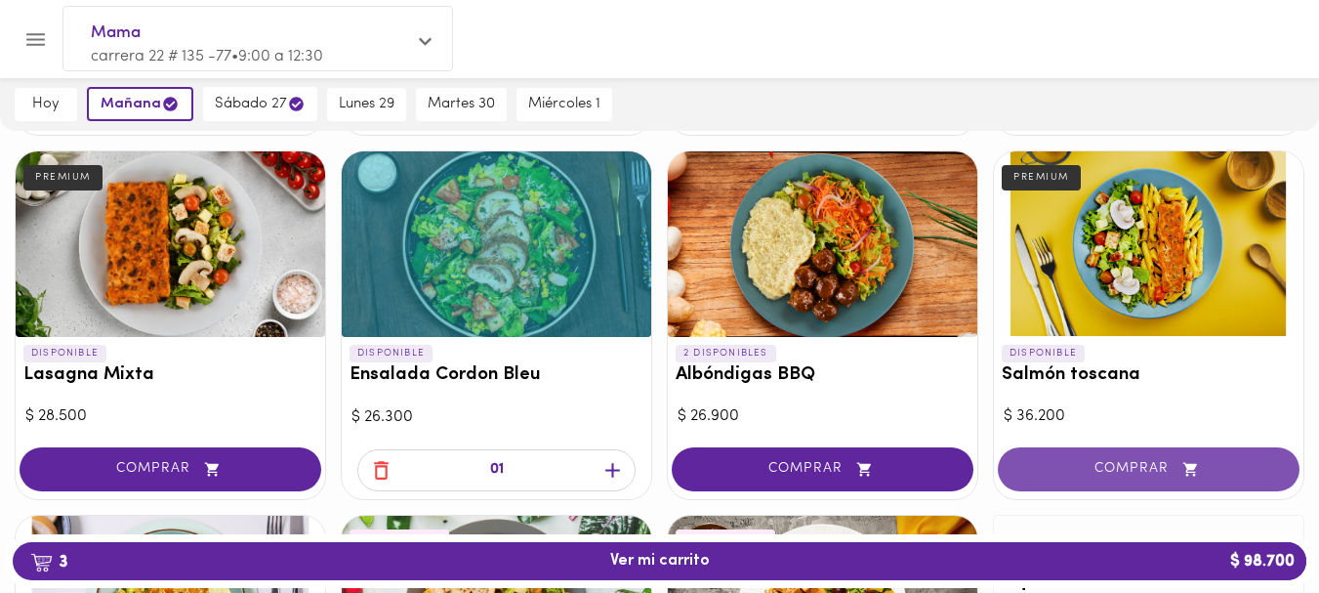
click at [1130, 469] on span "COMPRAR" at bounding box center [1148, 469] width 253 height 17
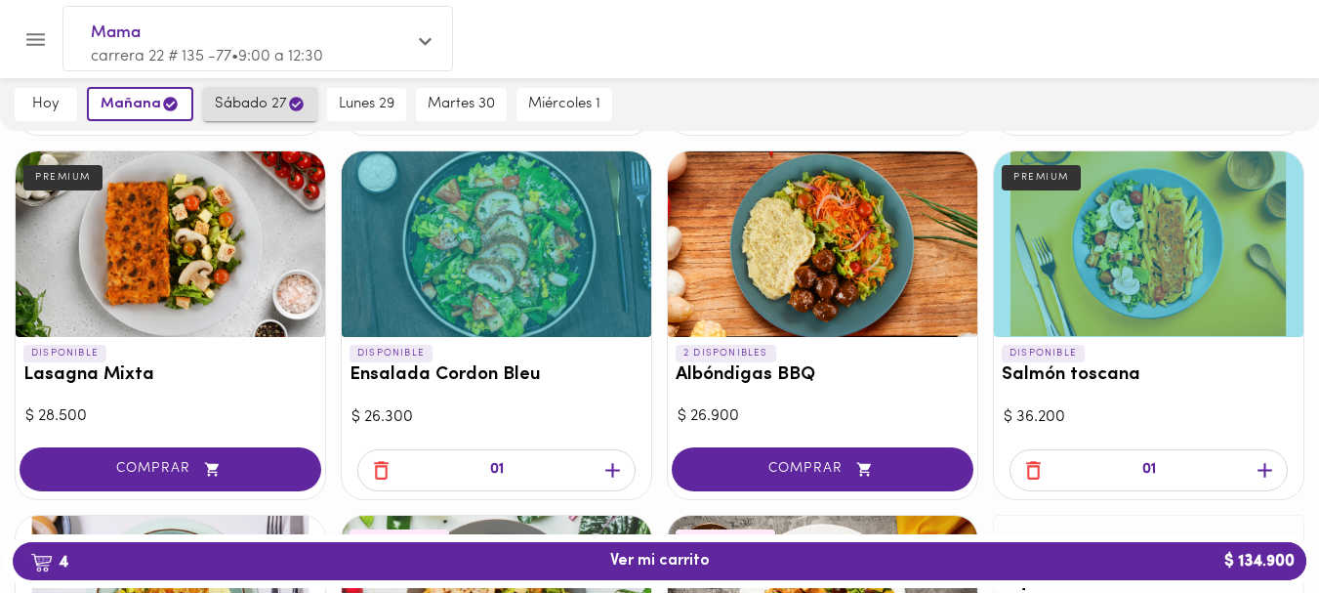
click at [271, 103] on span "sábado 27" at bounding box center [260, 104] width 91 height 19
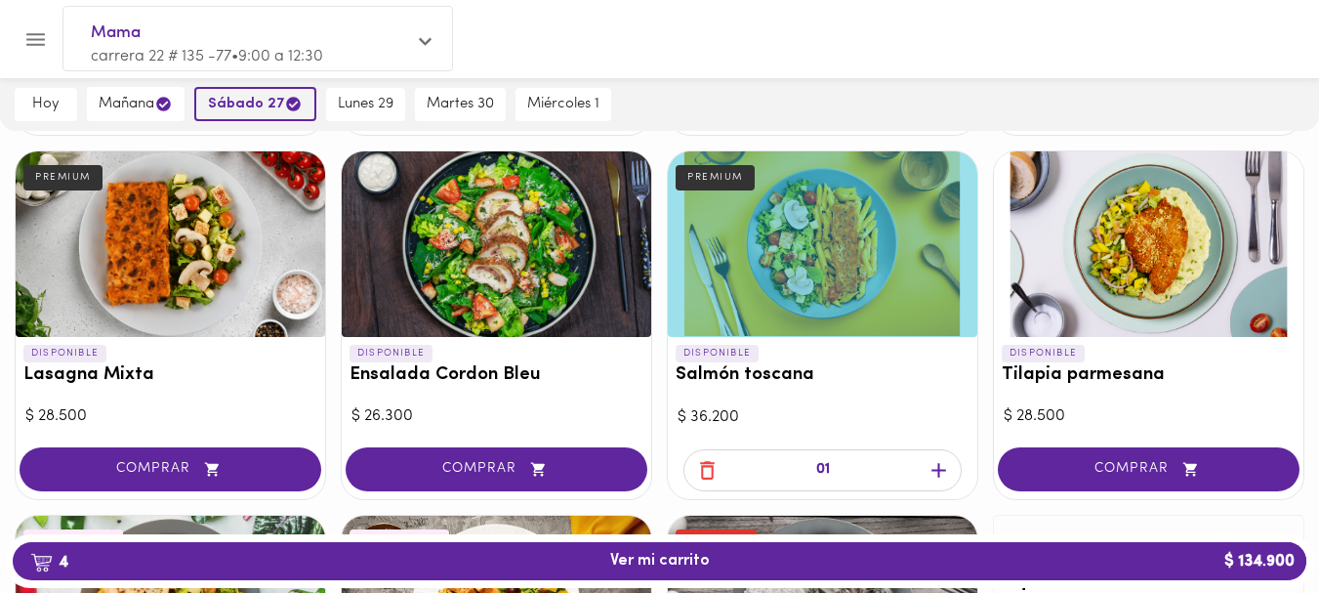
click at [286, 103] on icon "button" at bounding box center [293, 104] width 15 height 15
click at [706, 469] on icon "button" at bounding box center [707, 470] width 24 height 24
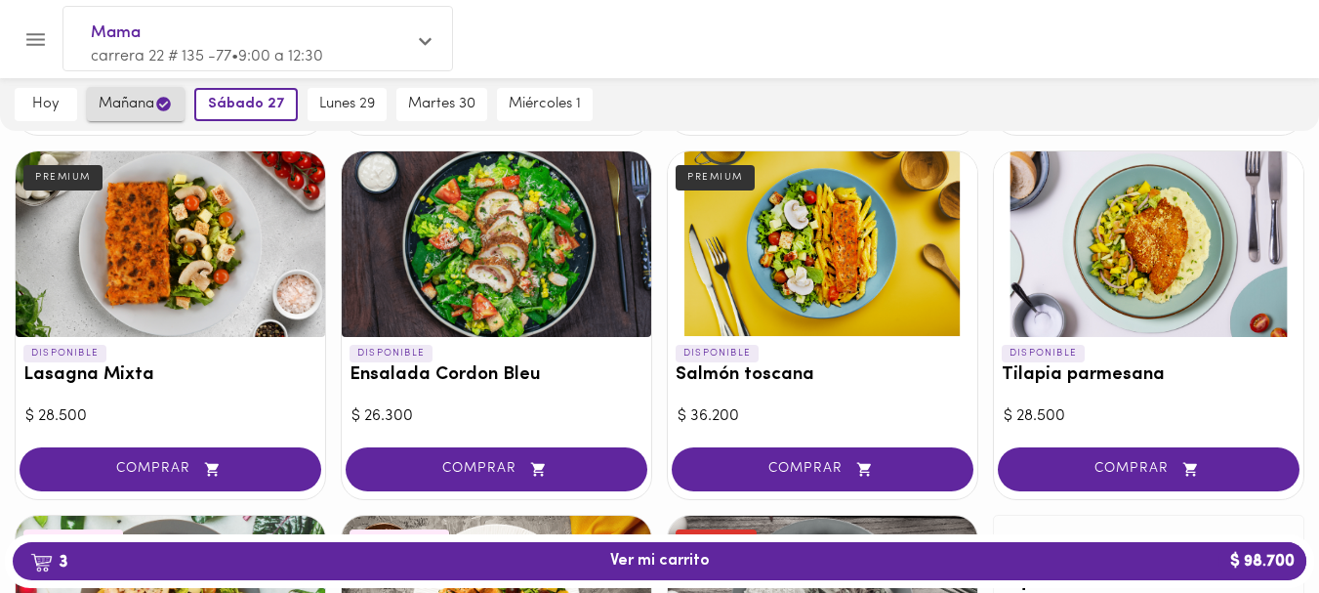
click at [137, 98] on span "mañana" at bounding box center [136, 104] width 74 height 19
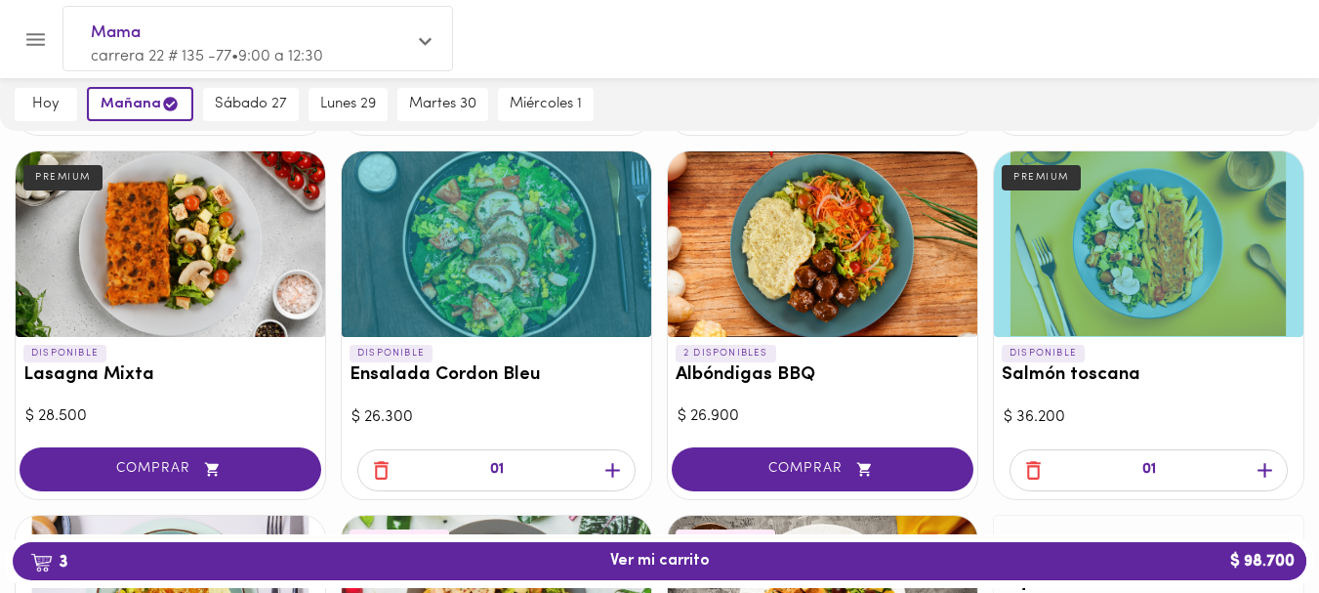
click at [508, 396] on div "DISPONIBLE Ensalada Cordon Bleu" at bounding box center [497, 369] width 310 height 64
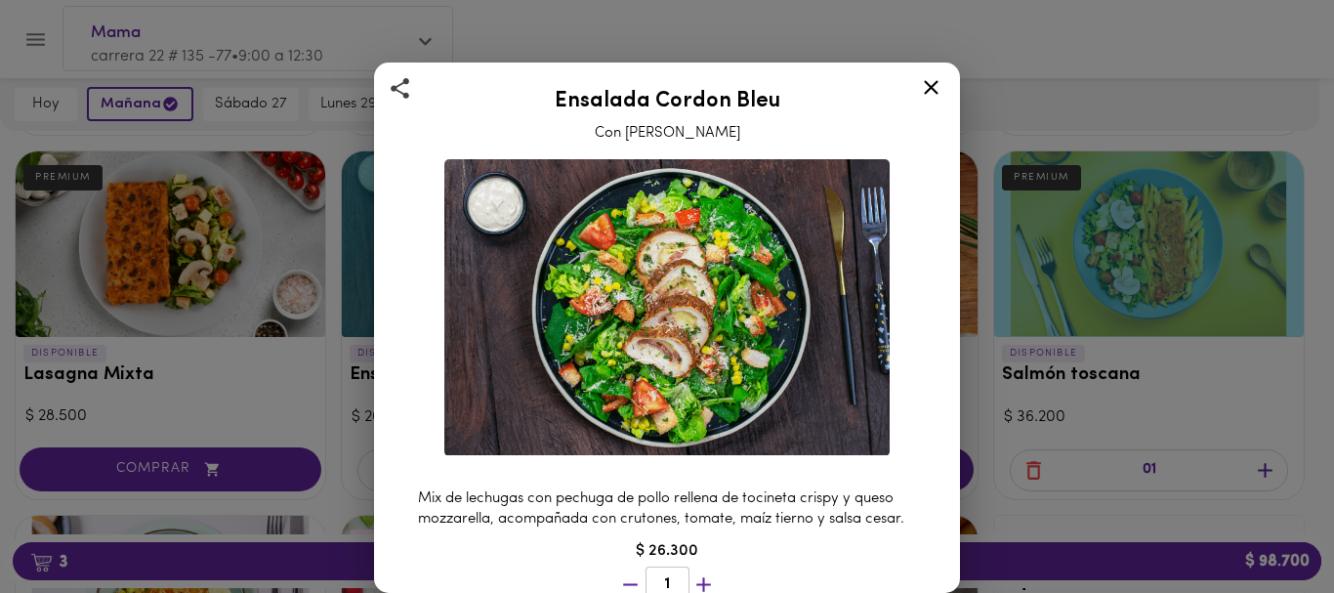
click at [237, 104] on div "Ensalada Cordon Bleu Con Aderezo Cesar Mix de lechugas con pechuga de pollo rel…" at bounding box center [667, 296] width 1334 height 593
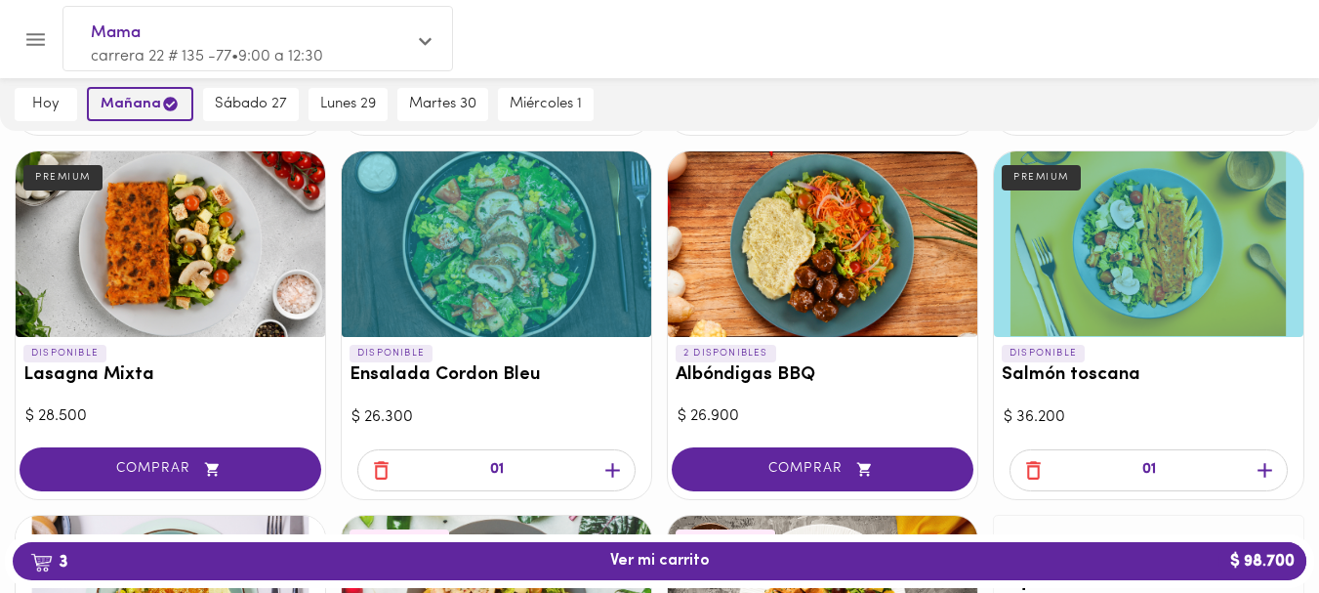
click at [140, 93] on button "mañana" at bounding box center [140, 104] width 106 height 34
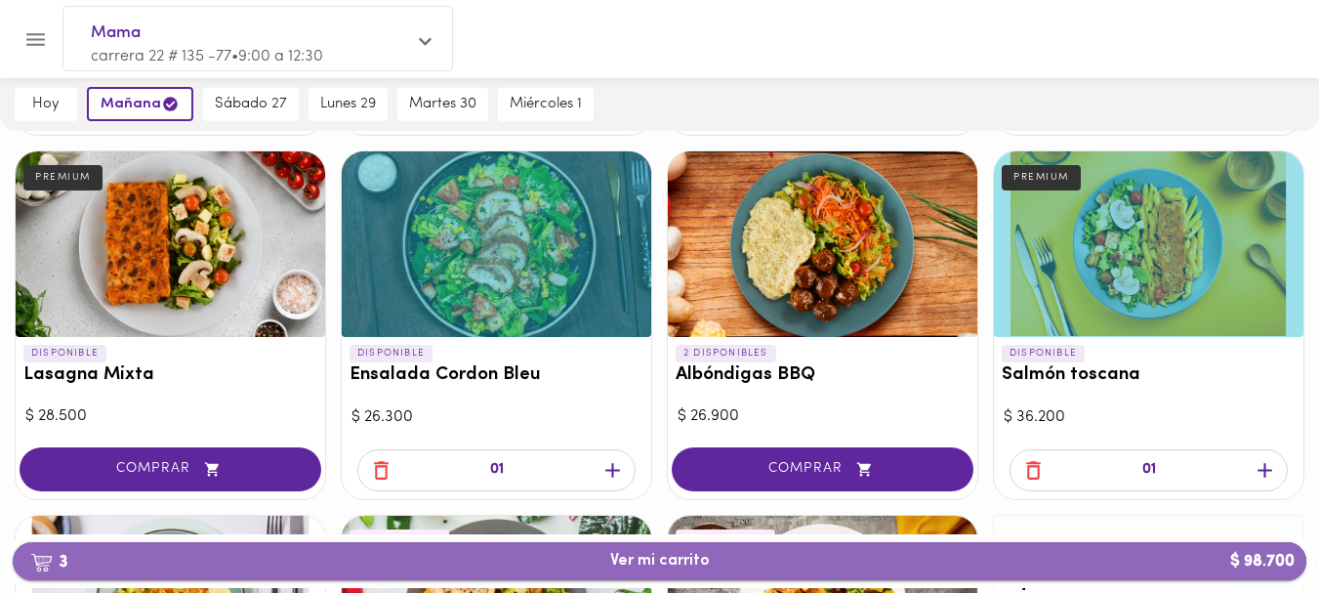
click at [645, 560] on span "3 Ver mi carrito $ 98.700" at bounding box center [660, 561] width 100 height 19
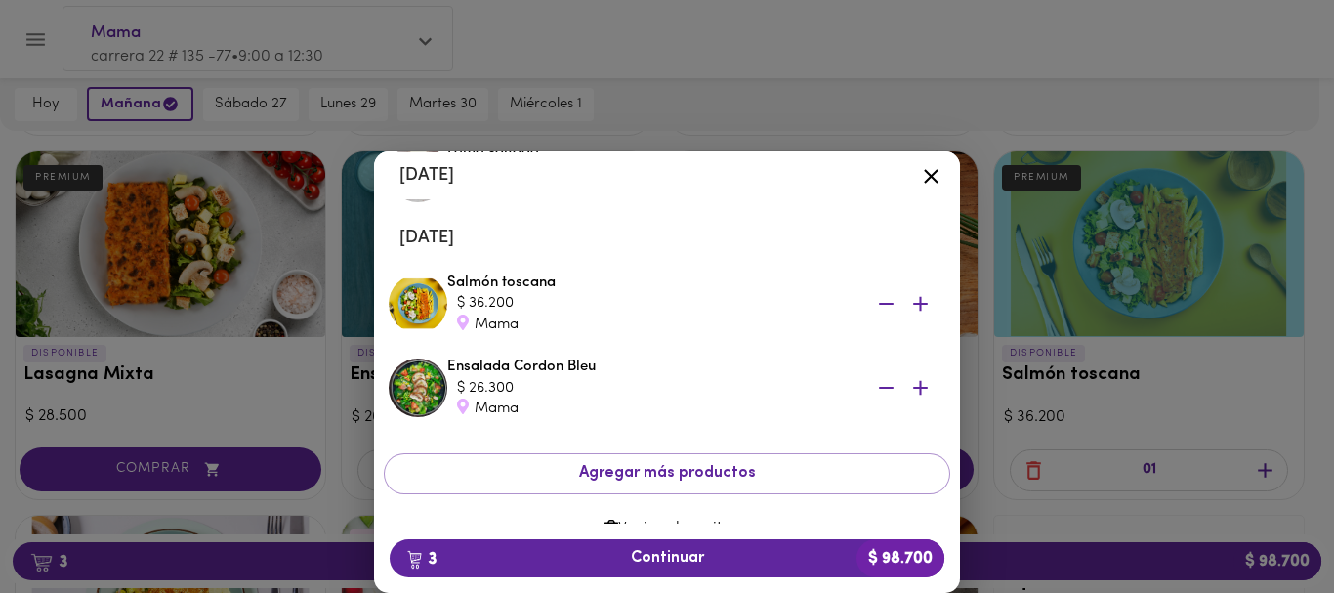
scroll to position [170, 0]
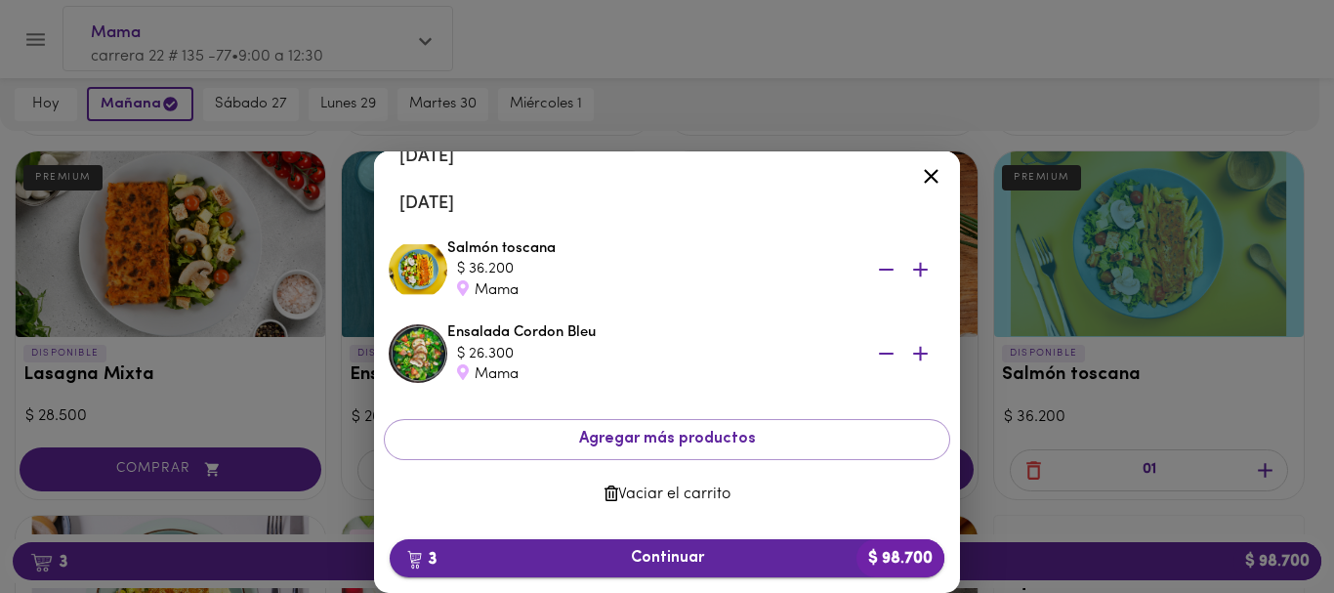
click at [650, 556] on span "3 Continuar $ 98.700" at bounding box center [666, 558] width 523 height 19
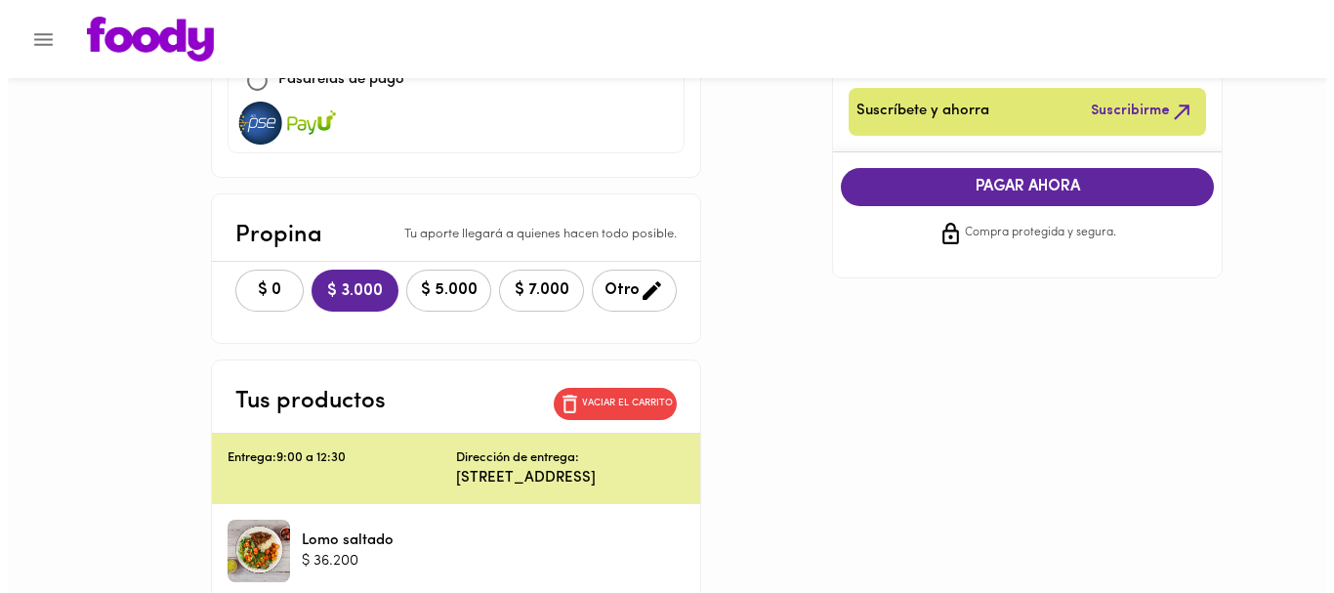
scroll to position [341, 0]
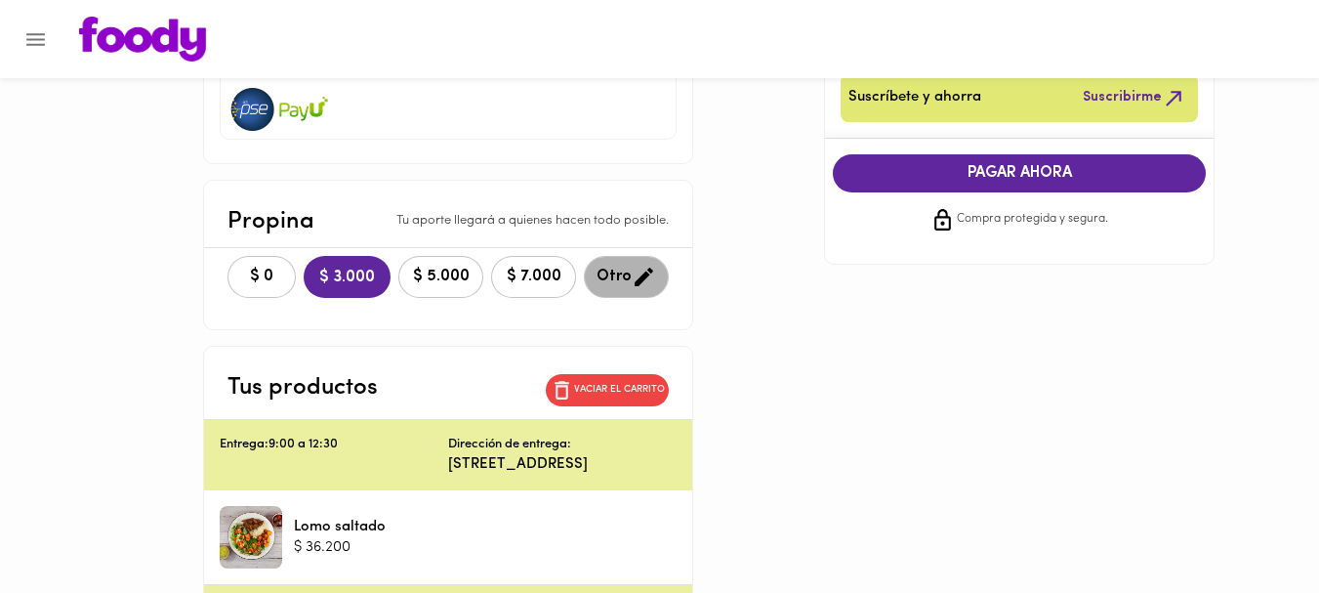
click at [622, 271] on span "Otro" at bounding box center [627, 277] width 60 height 24
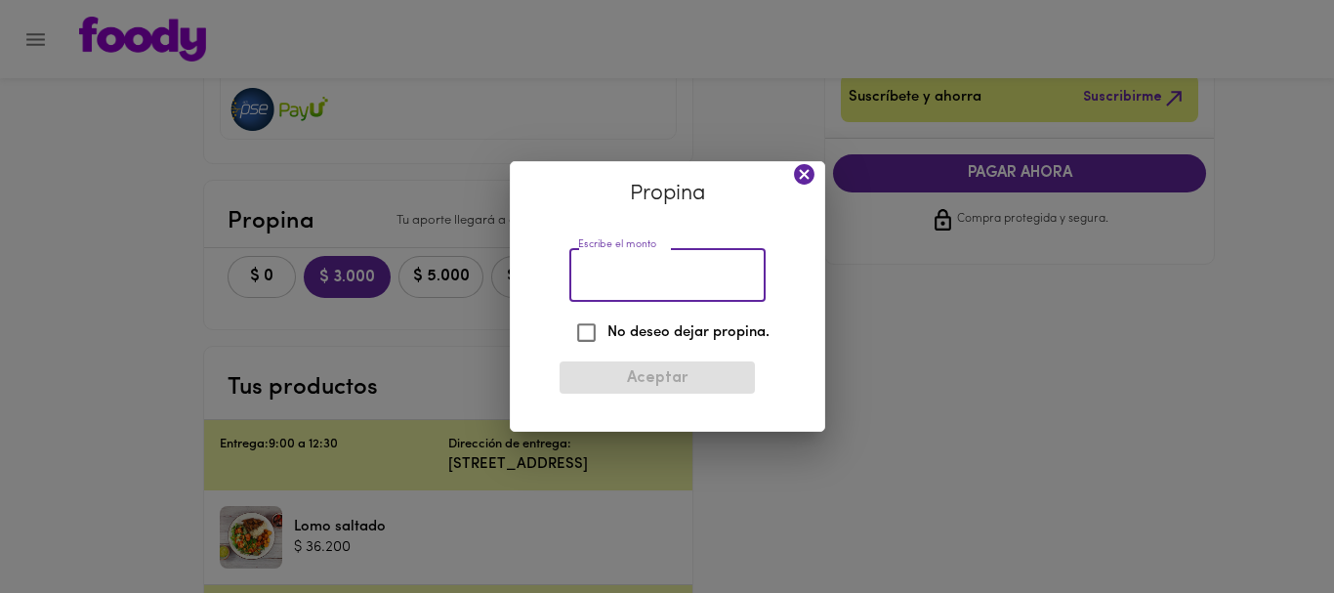
click at [613, 278] on input "Escribe el monto" at bounding box center [667, 275] width 196 height 54
type input "1"
type input "2000"
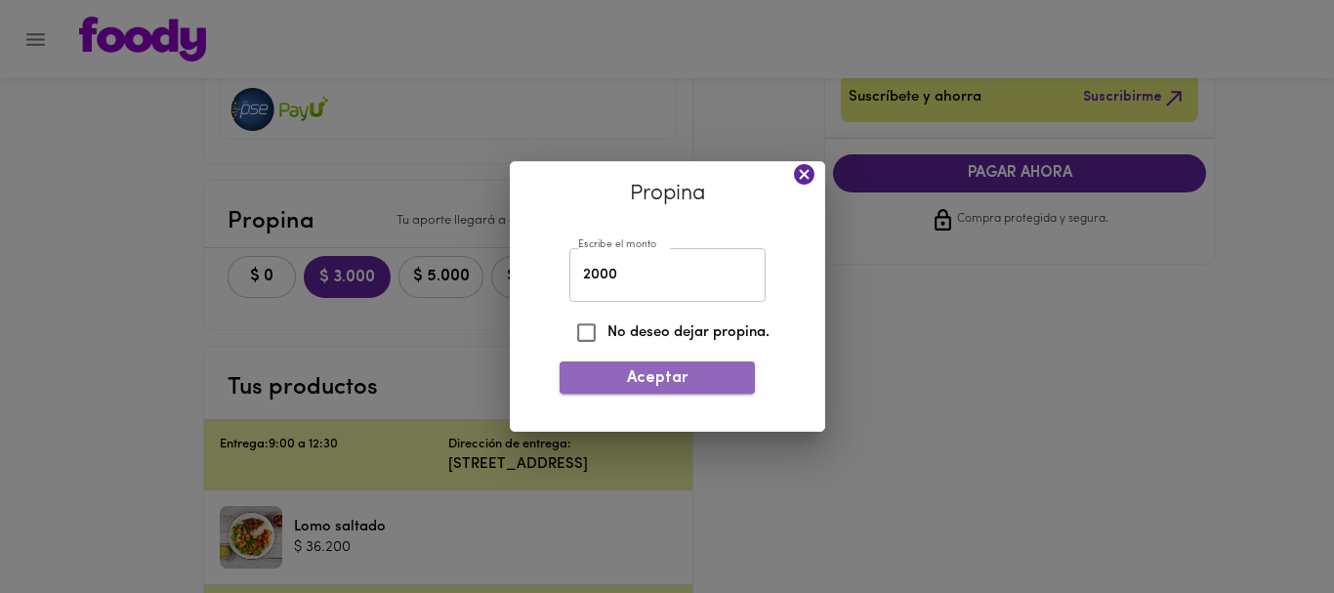
click at [665, 369] on span "Aceptar" at bounding box center [657, 378] width 164 height 19
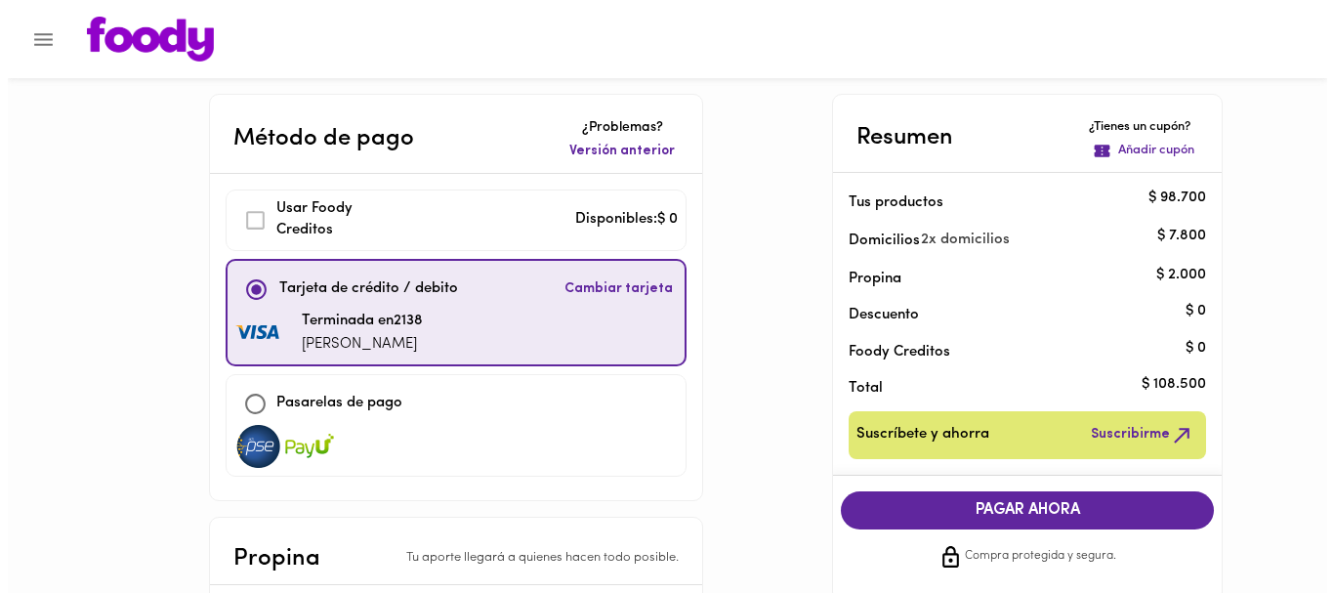
scroll to position [0, 0]
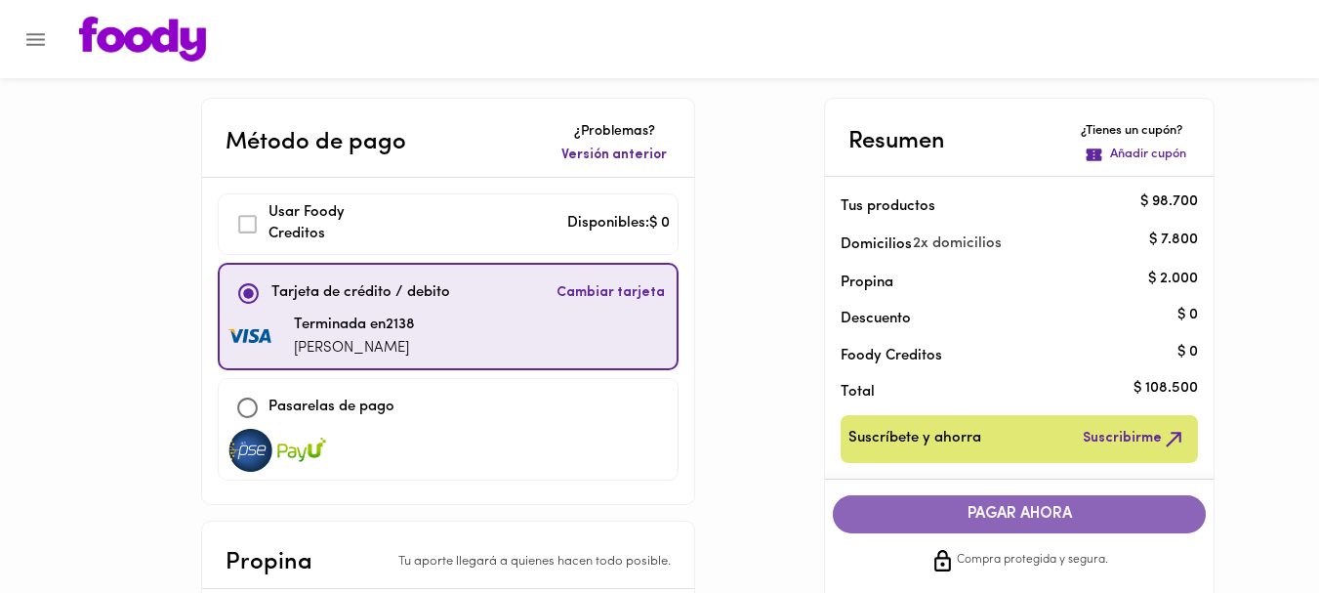
click at [1012, 511] on span "PAGAR AHORA" at bounding box center [1020, 514] width 334 height 19
